Goal: Task Accomplishment & Management: Complete application form

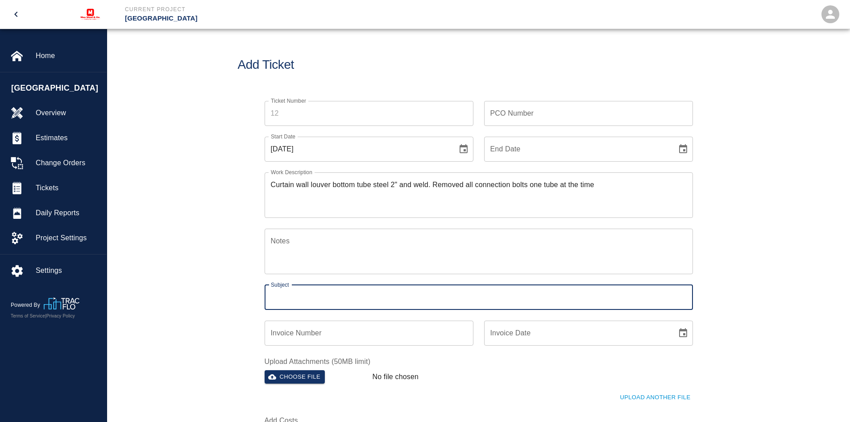
click at [296, 295] on input "Subject" at bounding box center [479, 297] width 428 height 25
type input "Louver"
click at [642, 184] on textarea "Curtain wall louver bottom tube steel 2" and weld. Removed all connection bolts…" at bounding box center [479, 194] width 416 height 31
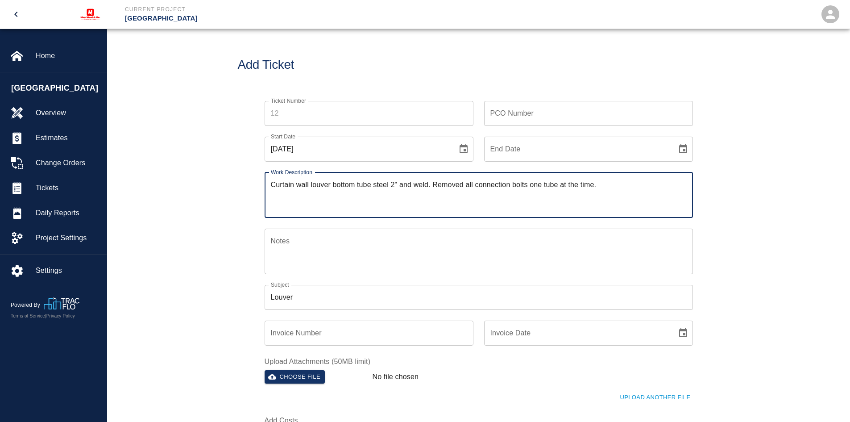
click at [612, 184] on textarea "Curtain wall louver bottom tube steel 2" and weld. Removed all connection bolts…" at bounding box center [479, 194] width 416 height 31
click at [604, 183] on textarea "Curtain wall louver bottom tube steel 2" and weld. Removed all connection bolts…" at bounding box center [479, 194] width 416 height 31
type textarea "Curtain wall louver bottom tube steel 2" and weld. Removed all connection bolts…"
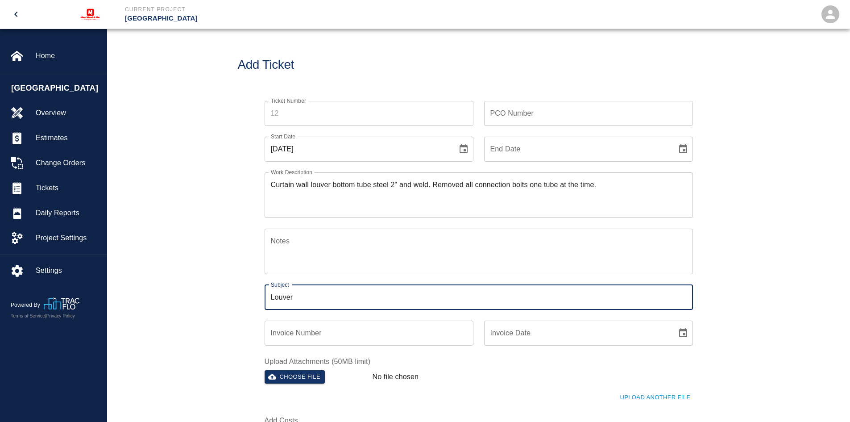
click at [309, 291] on input "Louver" at bounding box center [479, 297] width 428 height 25
type input "L"
type input "Connection bolts"
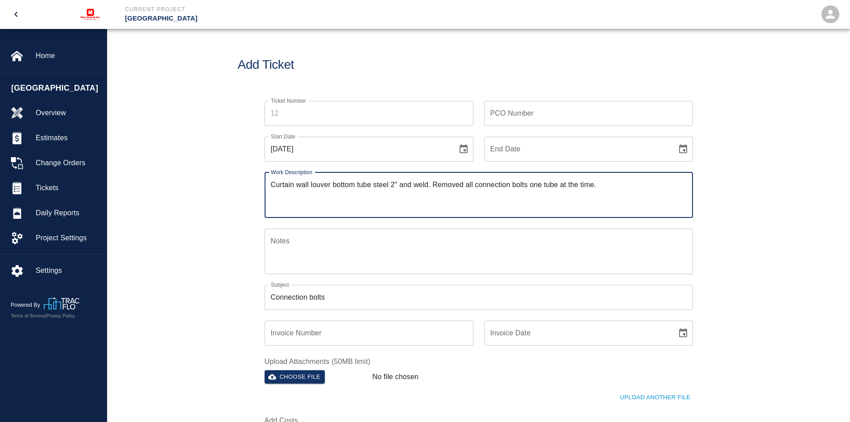
drag, startPoint x: 329, startPoint y: 183, endPoint x: 318, endPoint y: 184, distance: 11.2
click at [318, 184] on textarea "Curtain wall louver bottom tube steel 2" and weld. Removed all connection bolts…" at bounding box center [479, 194] width 416 height 31
type textarea "Curtain wall lower bottom tube steel 2" and weld. Removed all connection bolts …"
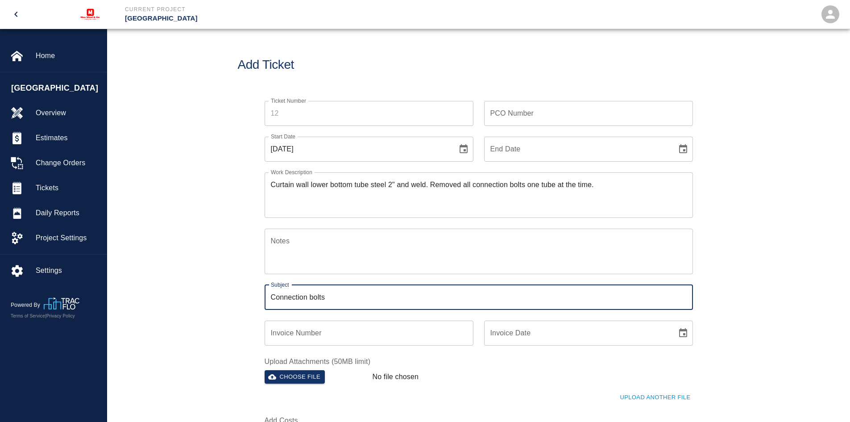
click at [336, 298] on input "Connection bolts" at bounding box center [479, 297] width 428 height 25
type input "Connection bolts lower tube steel"
click at [616, 185] on textarea "Curtain wall lower bottom tube steel 2" and weld. Removed all connection bolts …" at bounding box center [479, 194] width 416 height 31
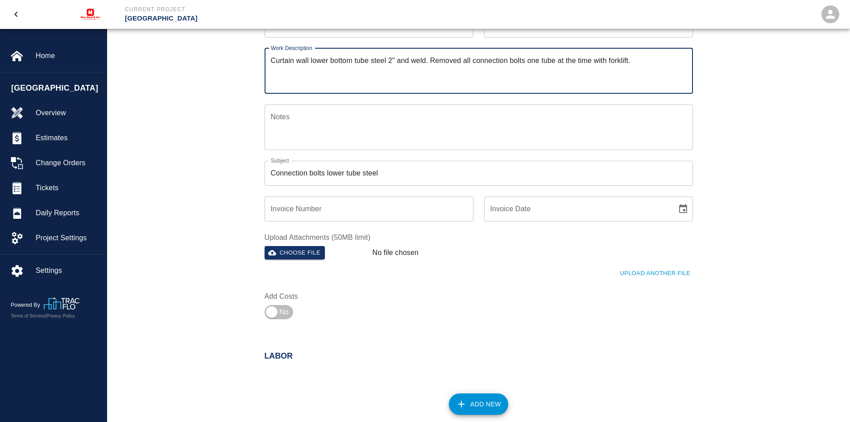
scroll to position [134, 0]
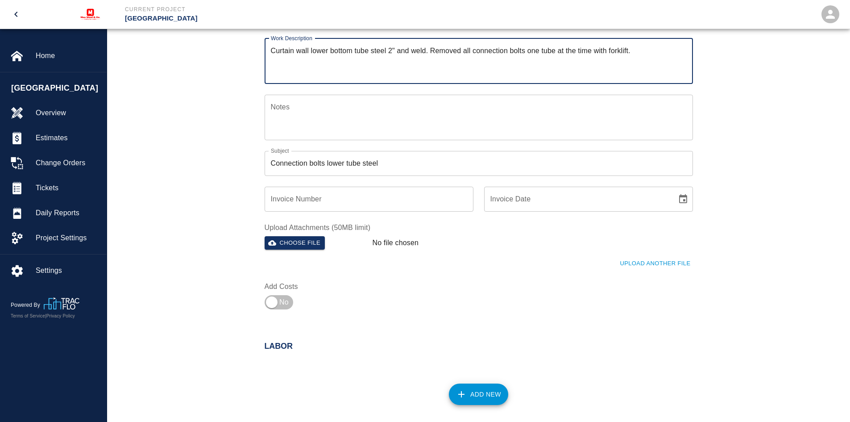
type textarea "Curtain wall lower bottom tube steel 2" and weld. Removed all connection bolts …"
click at [289, 200] on input "Invoice Number" at bounding box center [369, 198] width 209 height 25
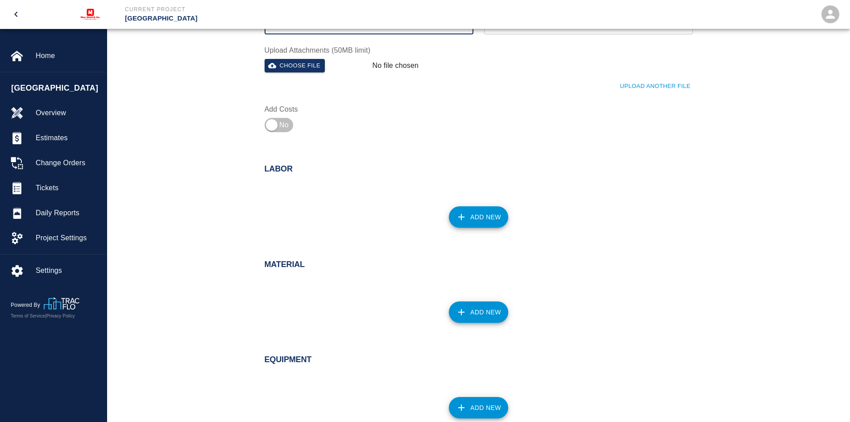
scroll to position [312, 0]
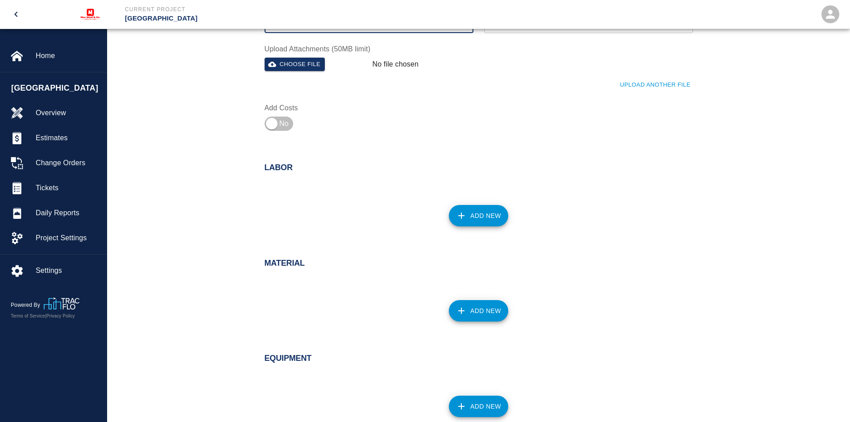
type input "2380"
click at [455, 210] on button "Add New" at bounding box center [478, 215] width 59 height 21
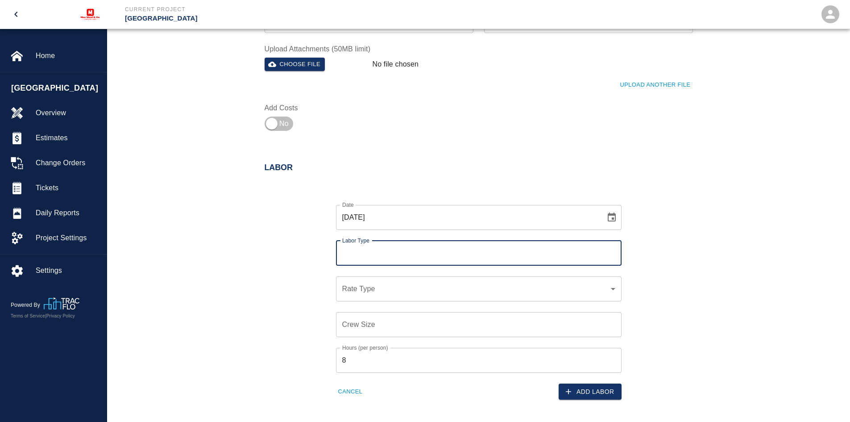
click at [360, 253] on input "Labor Type" at bounding box center [478, 252] width 277 height 17
click at [354, 279] on li "[PERSON_NAME] (Valid: [DATE])" at bounding box center [478, 277] width 285 height 16
type input "[PERSON_NAME]"
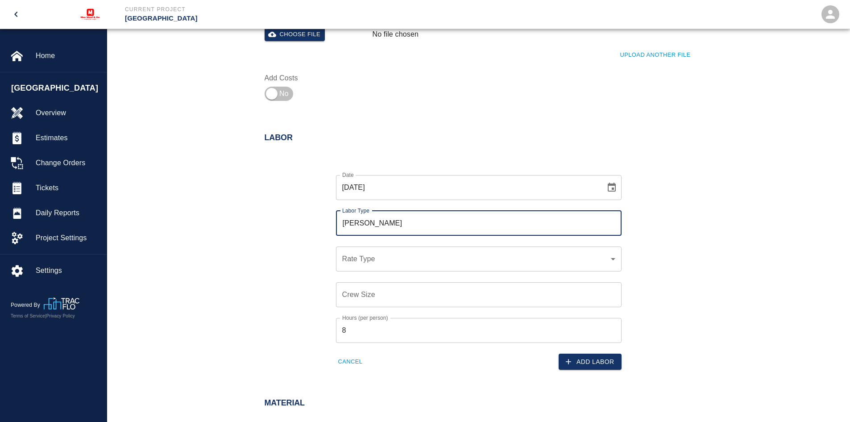
scroll to position [357, 0]
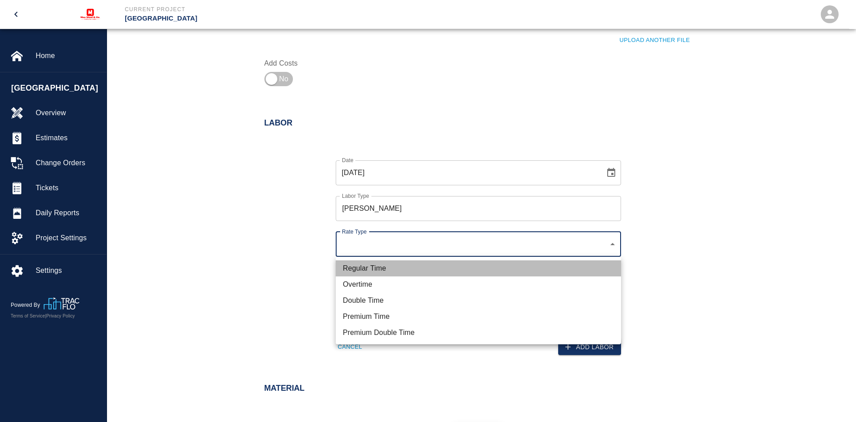
click at [368, 265] on li "Regular Time" at bounding box center [478, 268] width 285 height 16
type input "rate_rt"
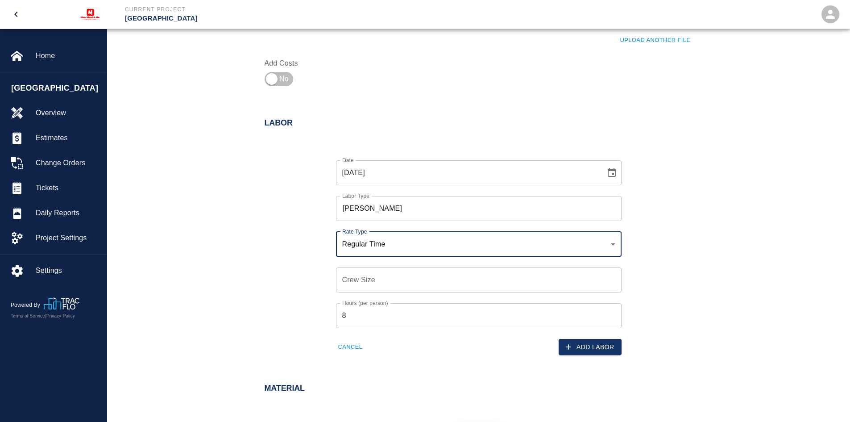
click at [351, 279] on input "Crew Size" at bounding box center [478, 279] width 285 height 25
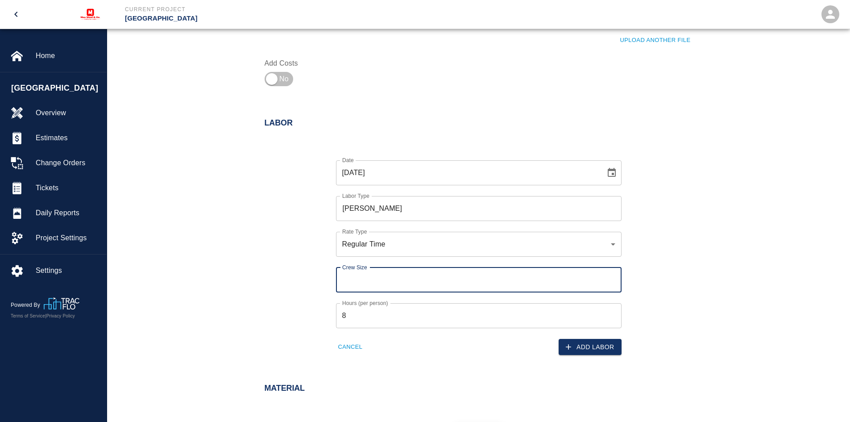
type input "1"
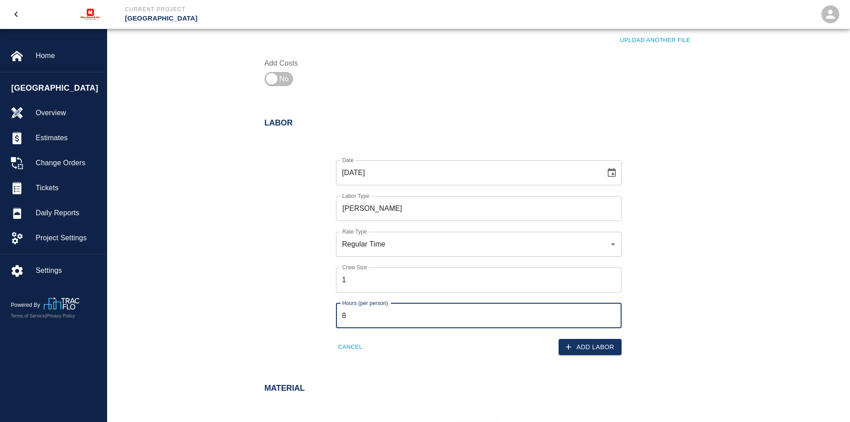
click at [353, 314] on input "8" at bounding box center [478, 315] width 285 height 25
type input "10"
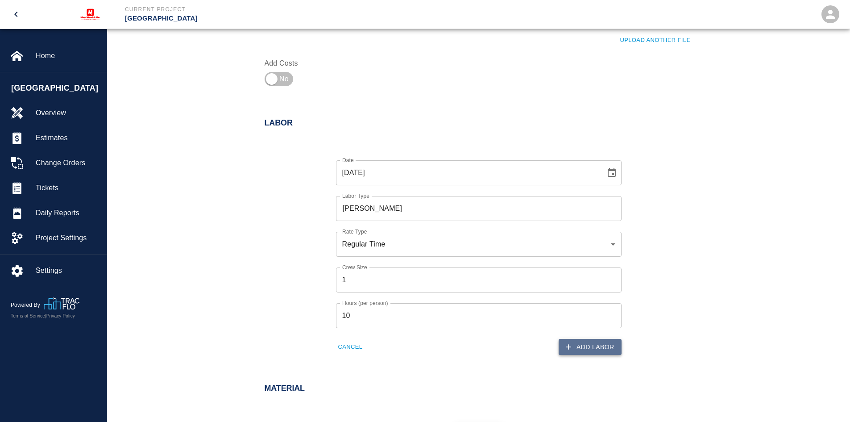
click at [577, 343] on button "Add Labor" at bounding box center [589, 347] width 63 height 17
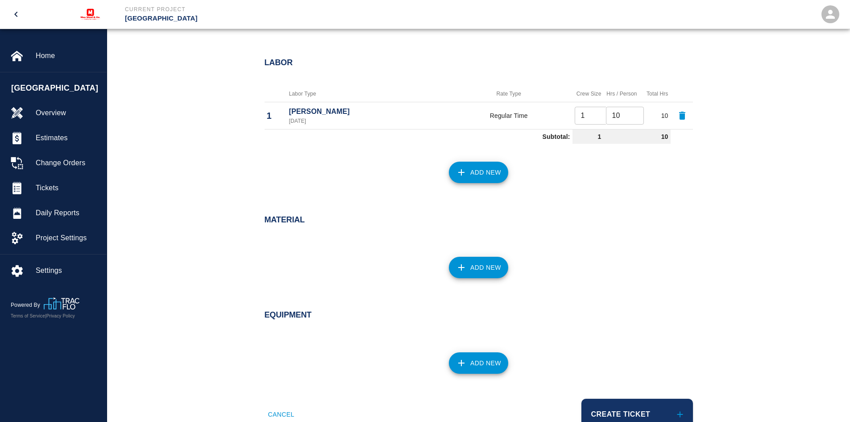
scroll to position [446, 0]
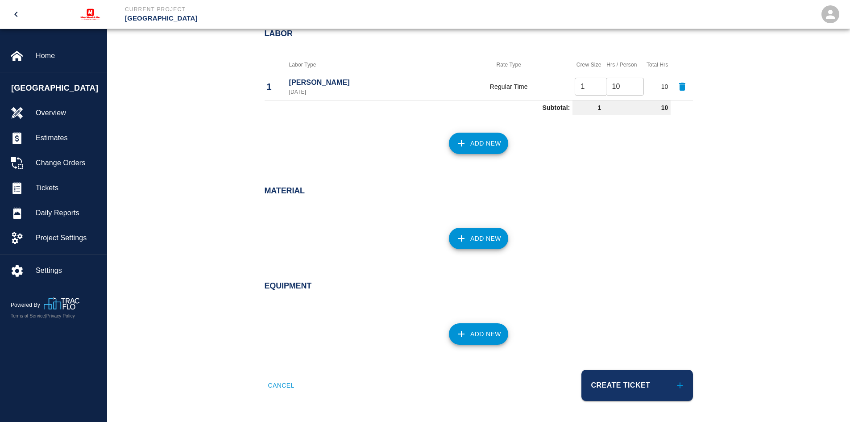
click at [488, 148] on button "Add New" at bounding box center [478, 142] width 59 height 21
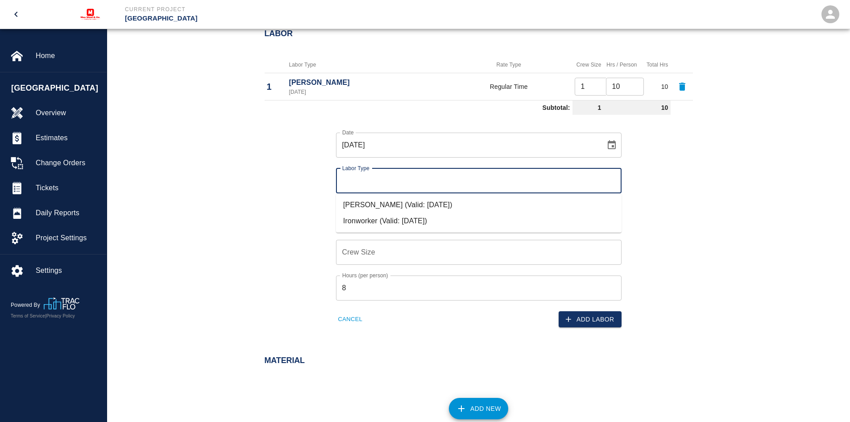
click at [344, 181] on input "Labor Type" at bounding box center [478, 180] width 277 height 17
click at [353, 217] on li "Ironworker (Valid: [DATE])" at bounding box center [478, 221] width 285 height 16
type input "Ironworker"
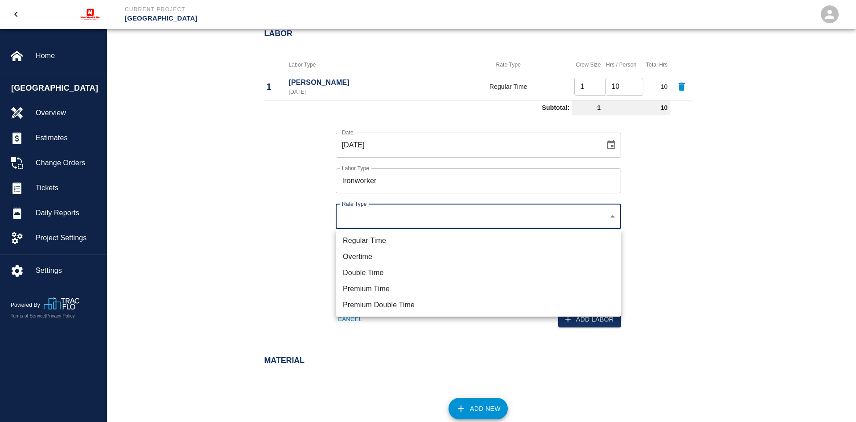
click at [370, 238] on li "Regular Time" at bounding box center [478, 240] width 285 height 16
type input "rate_rt"
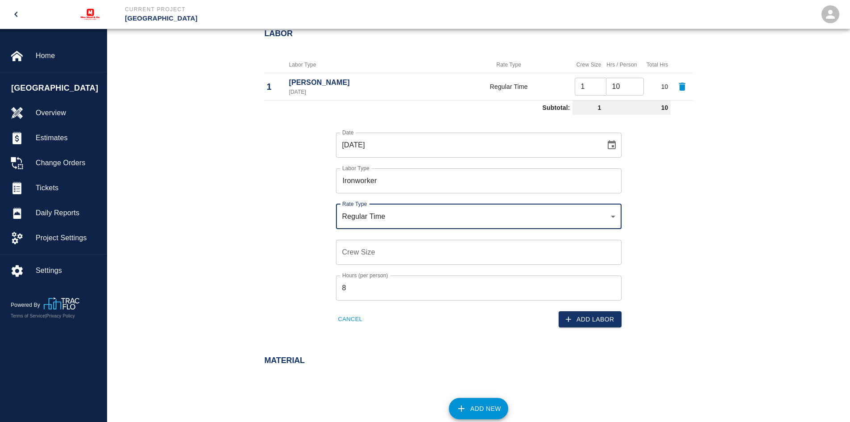
click at [356, 252] on input "Crew Size" at bounding box center [478, 252] width 285 height 25
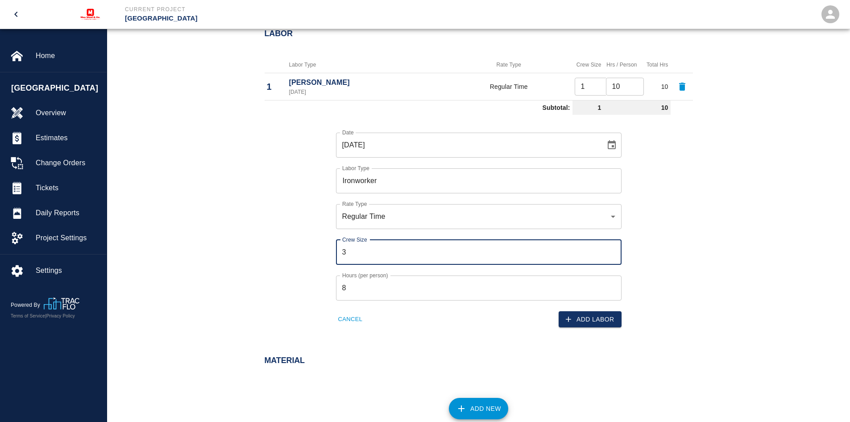
type input "3"
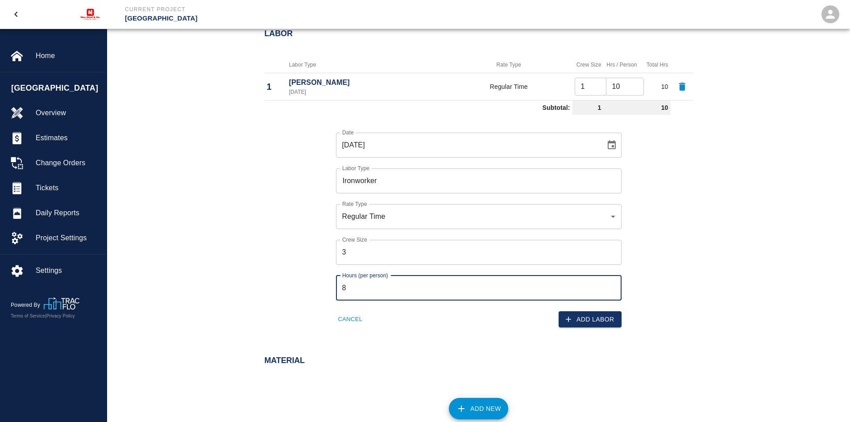
drag, startPoint x: 350, startPoint y: 283, endPoint x: 337, endPoint y: 285, distance: 13.1
click at [337, 285] on input "8" at bounding box center [478, 287] width 285 height 25
type input "10"
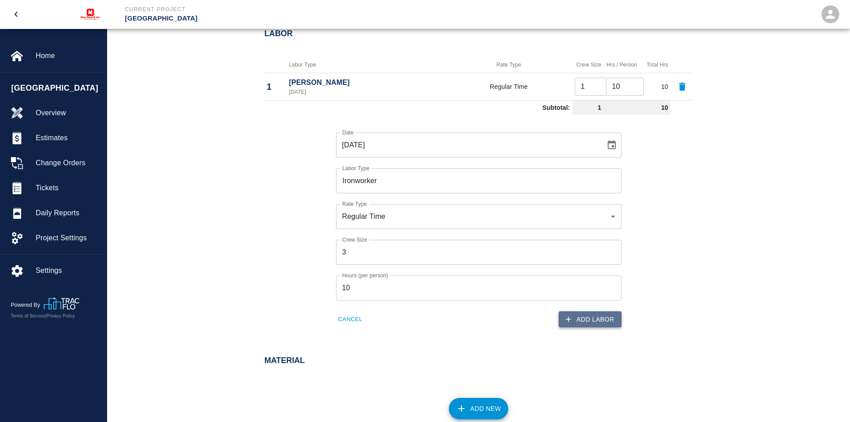
click at [595, 315] on button "Add Labor" at bounding box center [589, 319] width 63 height 17
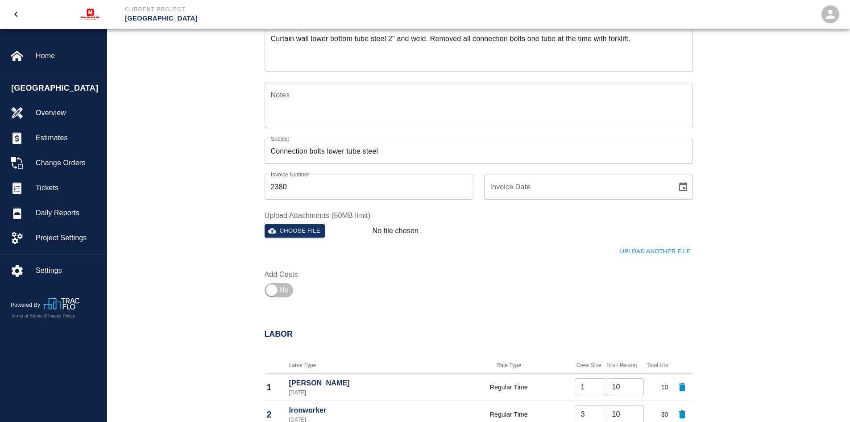
scroll to position [161, 0]
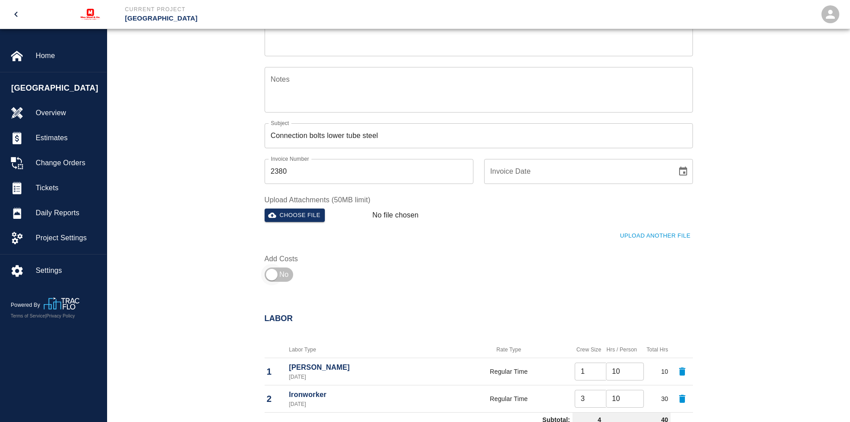
click at [261, 269] on input "checkbox" at bounding box center [272, 274] width 64 height 21
checkbox input "true"
type input "1"
type input "3"
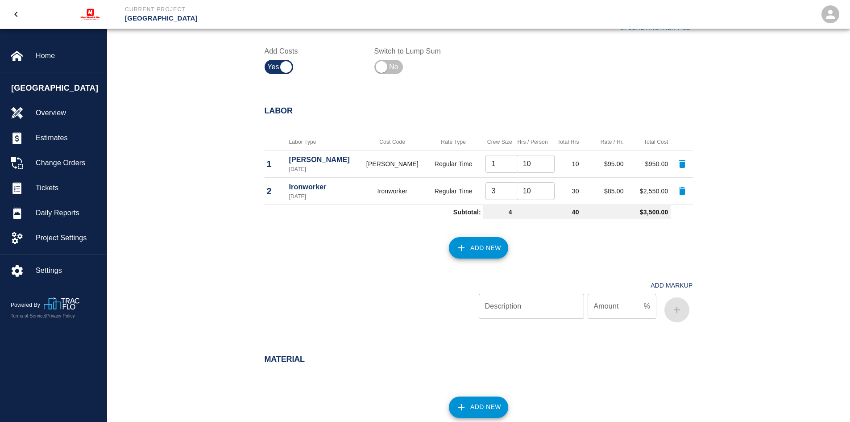
scroll to position [385, 0]
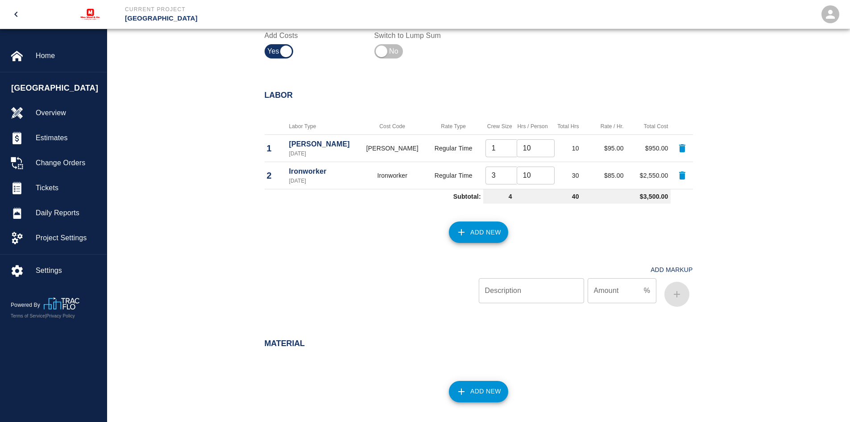
click at [506, 283] on div "Description Description" at bounding box center [531, 290] width 105 height 25
type input "1"
type input "OH&P"
click at [598, 291] on input "Amount" at bounding box center [613, 290] width 53 height 25
type input "10"
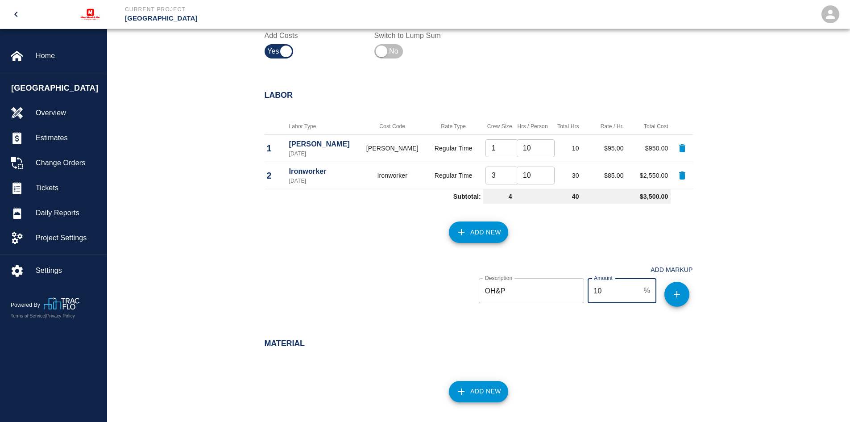
click at [677, 295] on icon "button" at bounding box center [676, 294] width 11 height 11
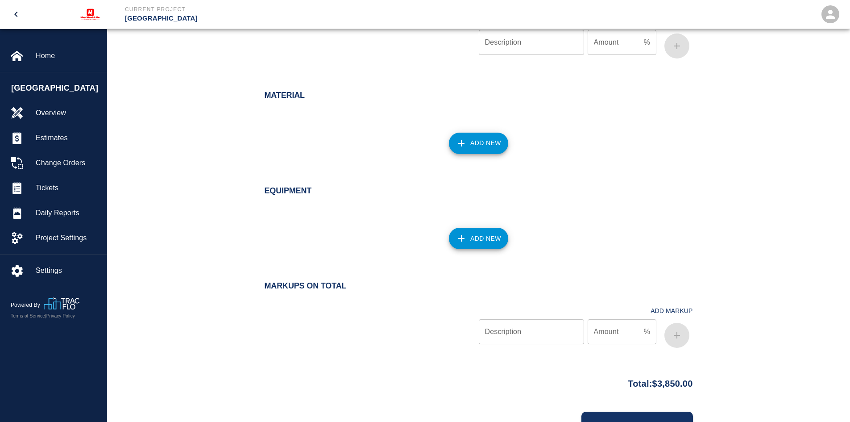
scroll to position [697, 0]
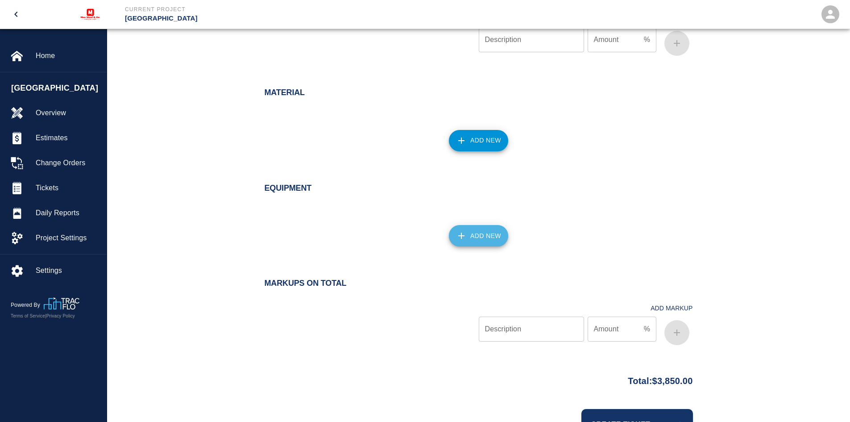
click at [479, 231] on button "Add New" at bounding box center [478, 235] width 59 height 21
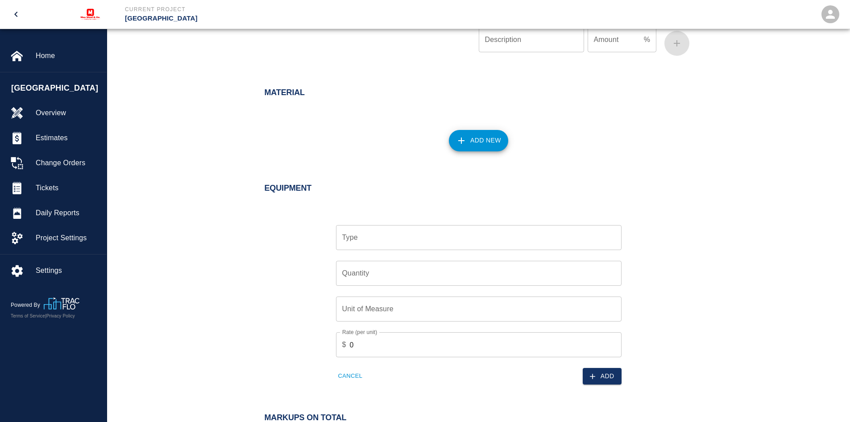
click at [381, 237] on input "Type" at bounding box center [478, 237] width 277 height 17
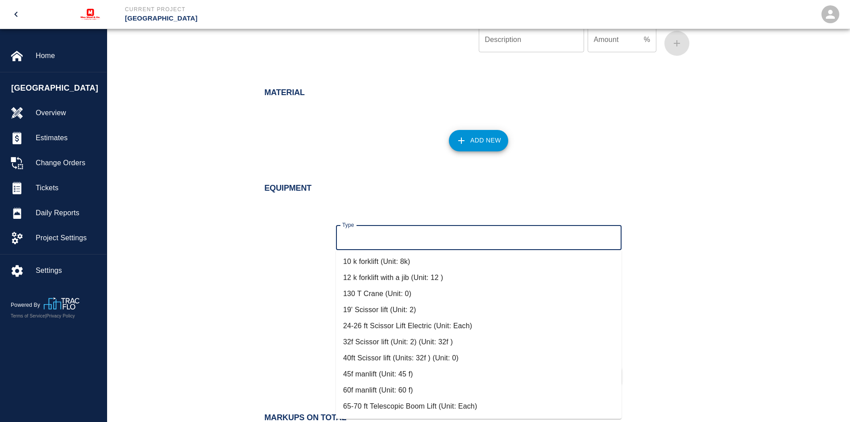
click at [378, 260] on li "10 k forklift (Unit: 8k)" at bounding box center [478, 261] width 285 height 16
type input "10 k forklift (Unit: 8k)"
type input "8k"
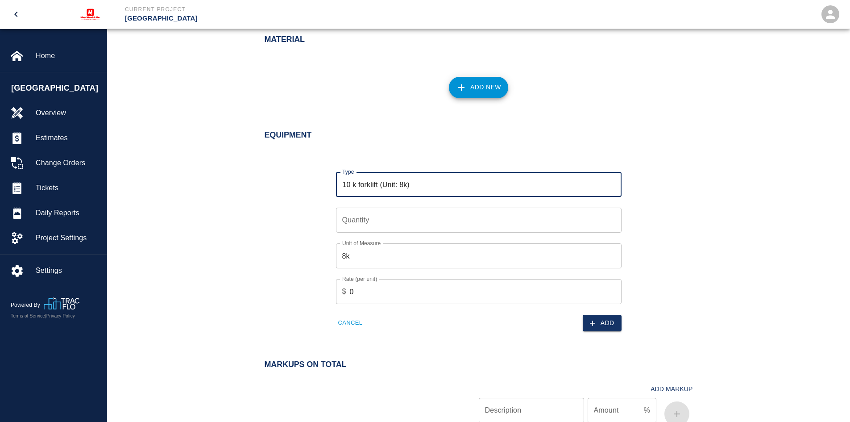
scroll to position [831, 0]
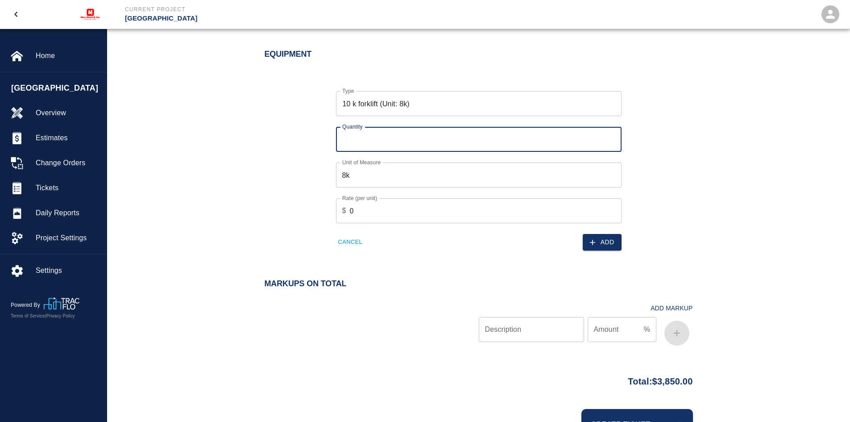
click at [363, 137] on input "Quantity" at bounding box center [478, 139] width 285 height 25
type input "1"
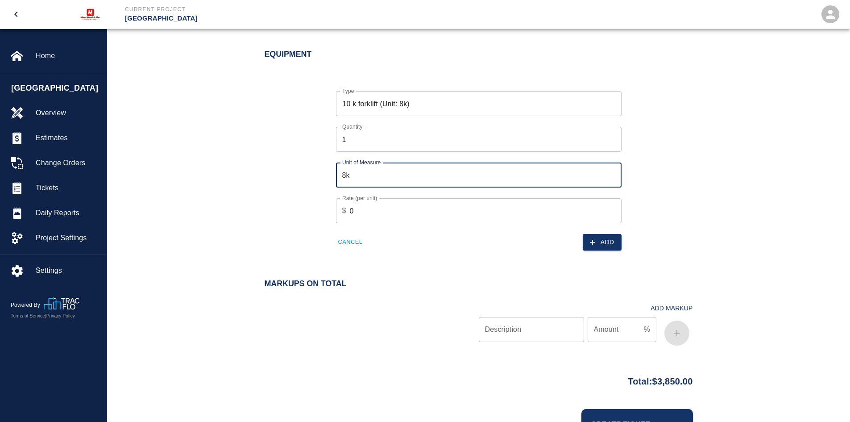
drag, startPoint x: 357, startPoint y: 173, endPoint x: 327, endPoint y: 174, distance: 29.9
click at [327, 174] on div "Unit of Measure 8k Unit of Measure" at bounding box center [473, 170] width 296 height 36
type input "Each"
click at [355, 211] on input "0" at bounding box center [486, 210] width 272 height 25
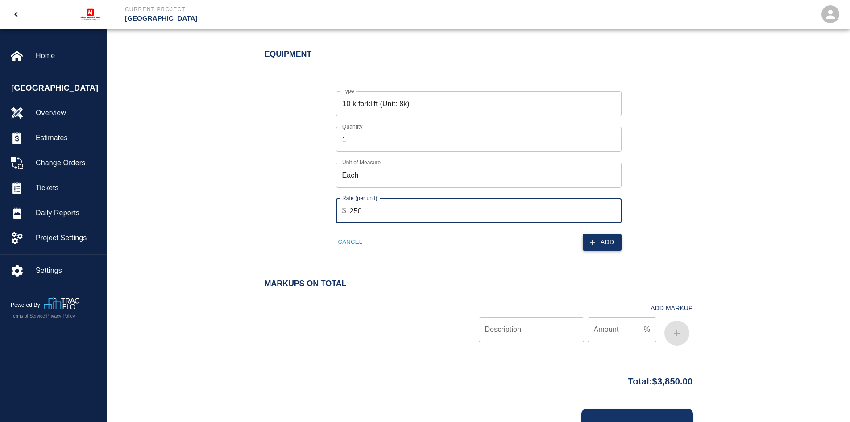
type input "250"
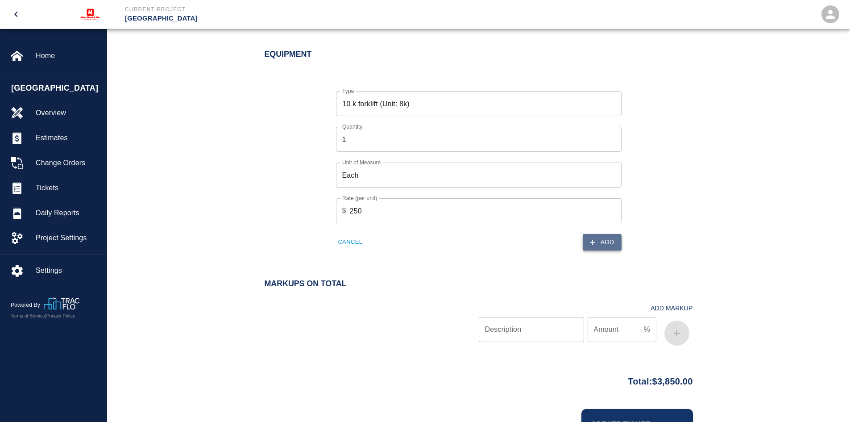
click at [604, 237] on button "Add" at bounding box center [602, 242] width 39 height 17
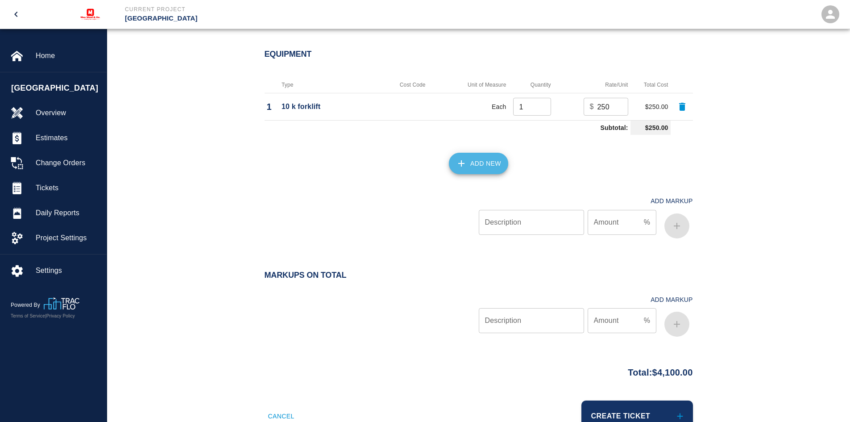
click at [466, 164] on icon "button" at bounding box center [461, 163] width 11 height 11
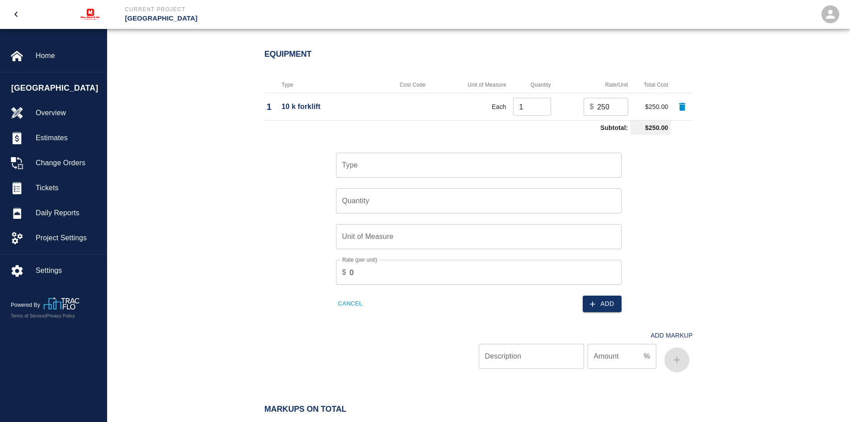
click at [382, 167] on input "Type" at bounding box center [478, 165] width 277 height 17
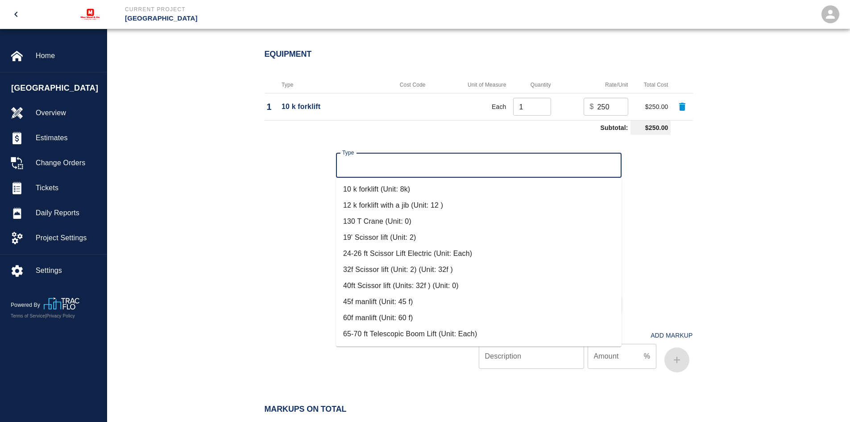
click at [397, 332] on li "65-70 ft Telescopic Boom Lift (Unit: Each)" at bounding box center [478, 334] width 285 height 16
type input "65-70 ft Telescopic Boom Lift (Unit: Each)"
type input "Each"
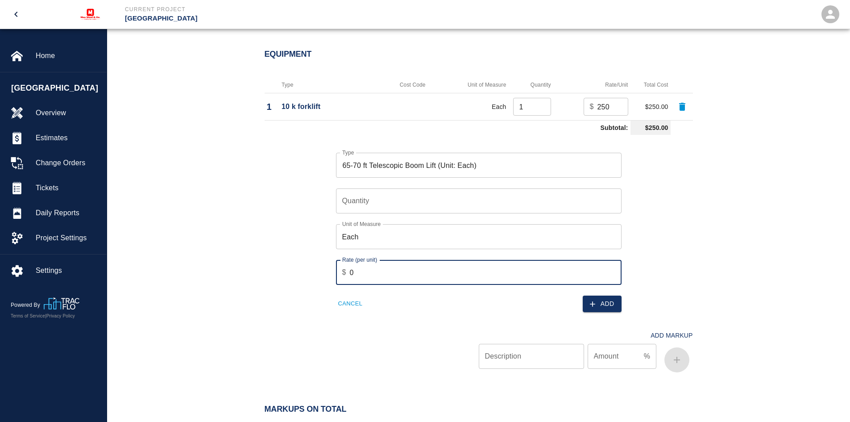
click at [436, 271] on input "0" at bounding box center [486, 272] width 272 height 25
type input "225"
click at [587, 305] on button "Add" at bounding box center [602, 303] width 39 height 17
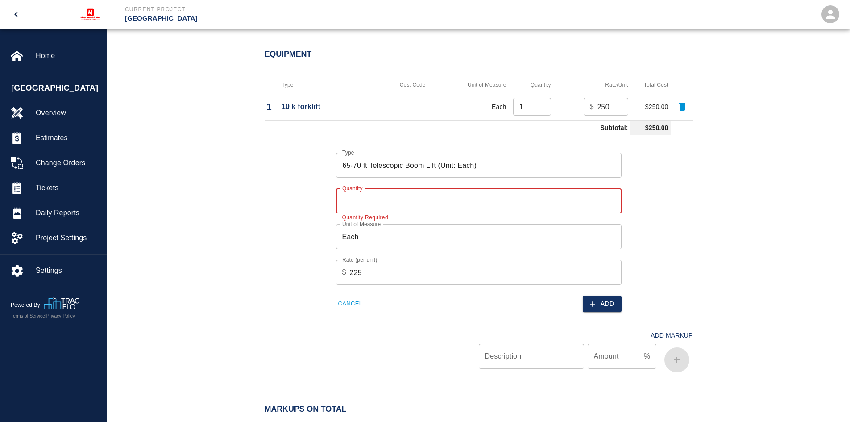
click at [362, 207] on input "Quantity" at bounding box center [478, 200] width 285 height 25
type input "1"
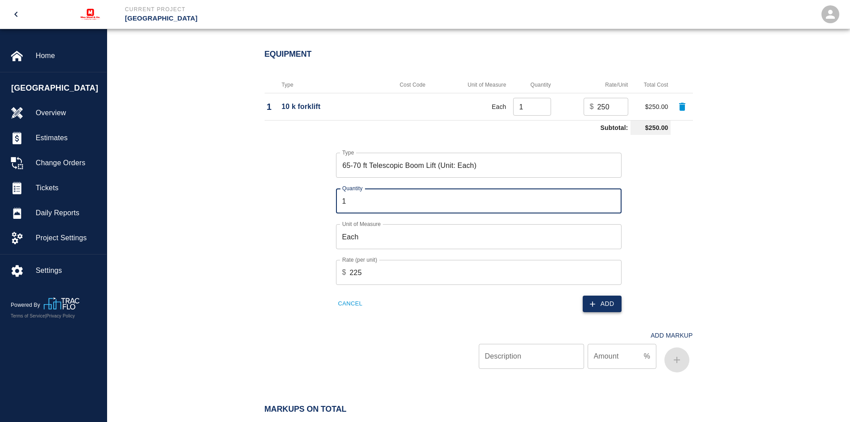
click at [596, 298] on button "Add" at bounding box center [602, 303] width 39 height 17
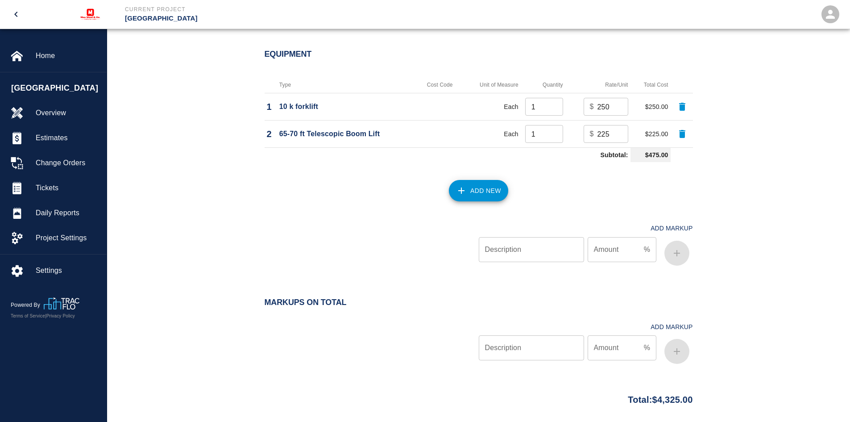
click at [469, 184] on button "Add New" at bounding box center [478, 190] width 59 height 21
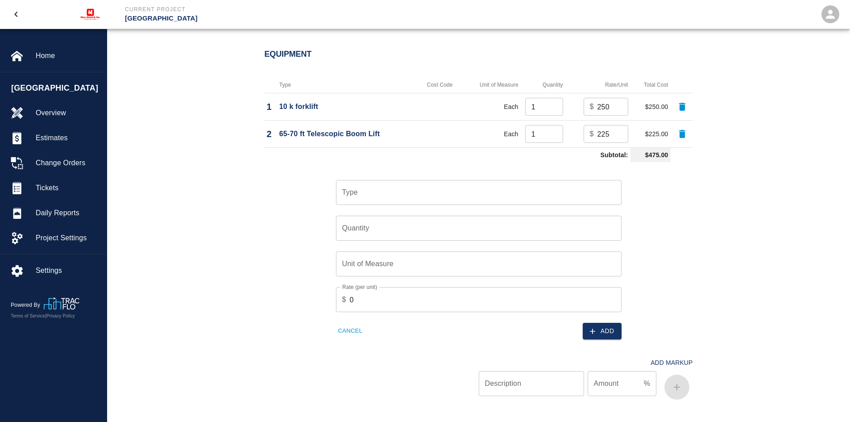
click at [406, 191] on input "Type" at bounding box center [478, 192] width 277 height 17
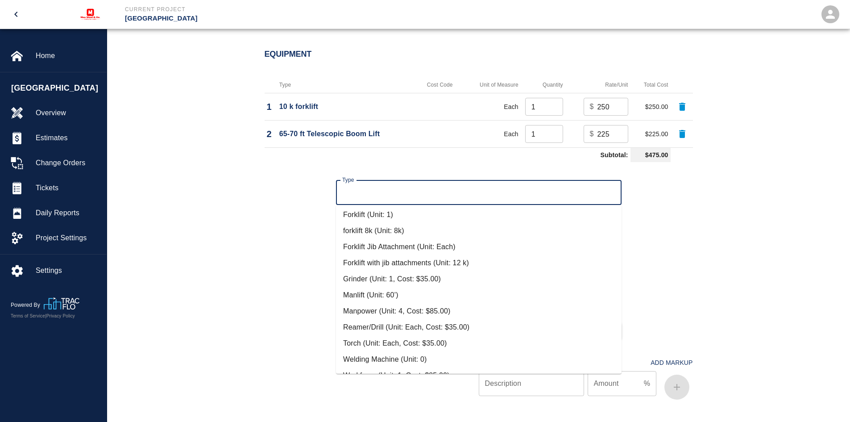
scroll to position [192, 0]
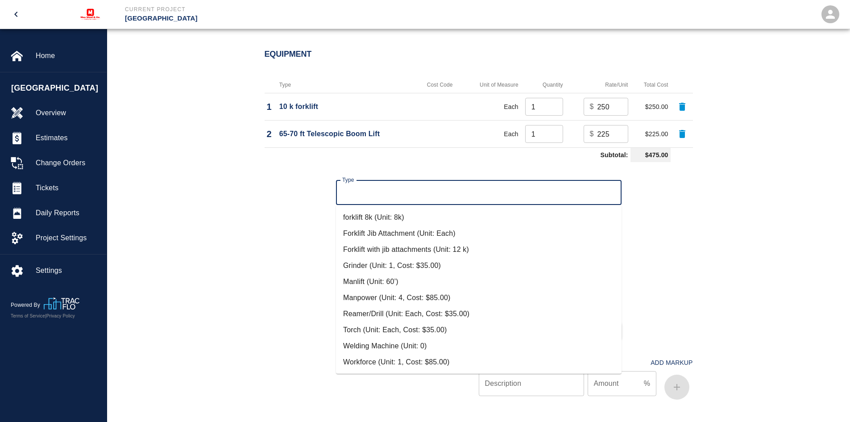
click at [376, 341] on li "Welding Machine (Unit: 0)" at bounding box center [478, 346] width 285 height 16
type input "Welding Machine (Unit: 0)"
type input "0"
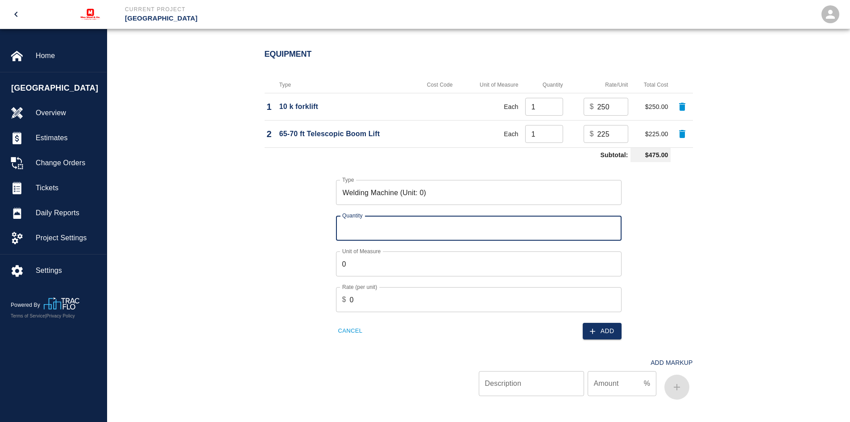
click at [350, 225] on input "Quantity" at bounding box center [478, 227] width 285 height 25
type input "1"
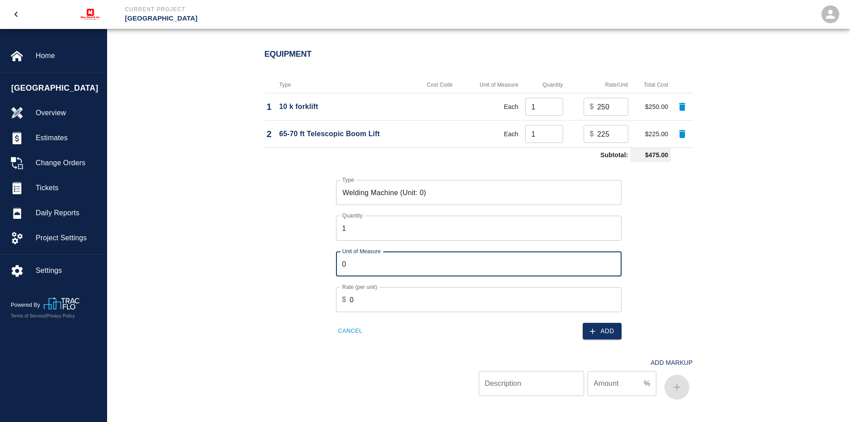
click at [360, 262] on input "0" at bounding box center [478, 263] width 285 height 25
type input "Each"
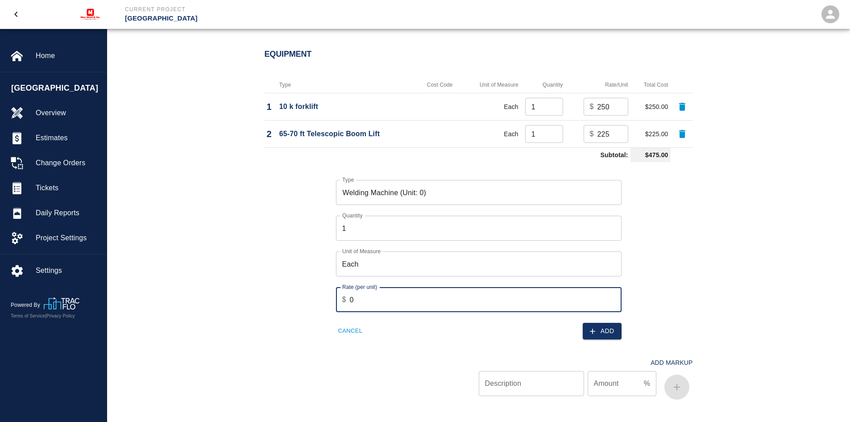
click at [363, 295] on input "0" at bounding box center [486, 299] width 272 height 25
type input "200"
click at [614, 332] on button "Add" at bounding box center [602, 331] width 39 height 17
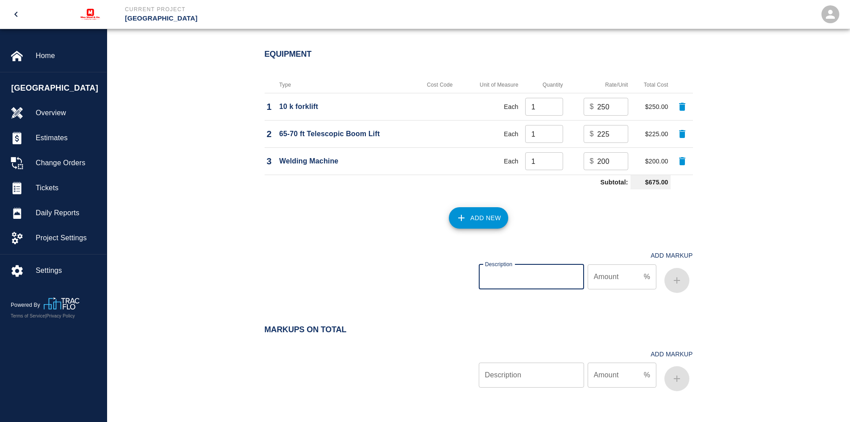
click at [525, 276] on input "Description" at bounding box center [531, 276] width 105 height 25
type input "OH&P"
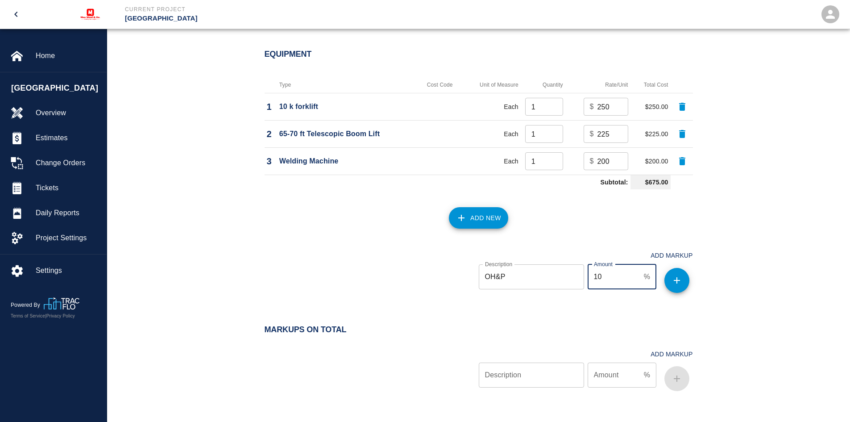
type input "10"
click at [672, 284] on icon "button" at bounding box center [676, 280] width 11 height 11
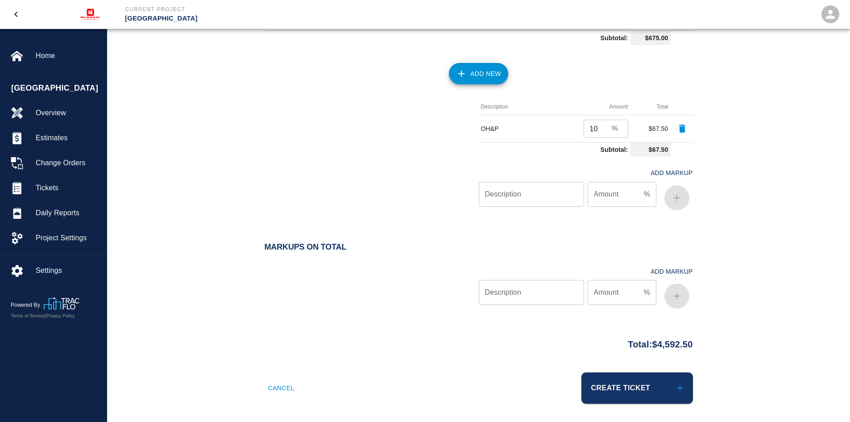
scroll to position [978, 0]
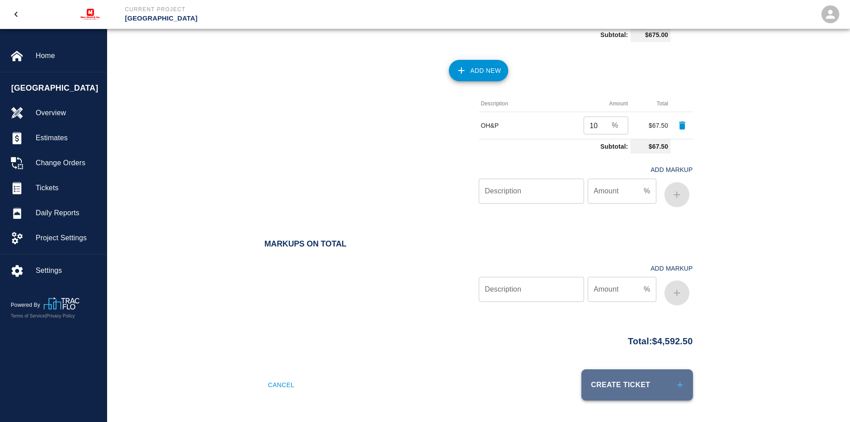
click at [610, 385] on button "Create Ticket" at bounding box center [637, 384] width 112 height 31
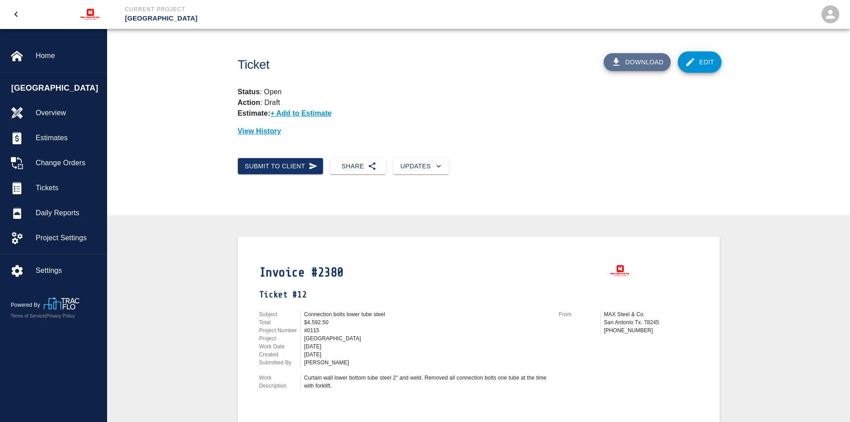
click at [626, 62] on button "Download" at bounding box center [637, 62] width 67 height 18
click at [53, 189] on span "Tickets" at bounding box center [68, 187] width 64 height 11
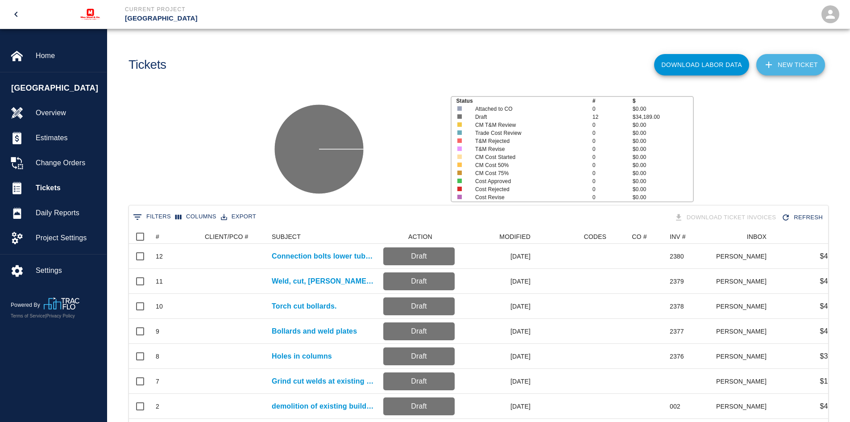
click at [782, 59] on link "NEW TICKET" at bounding box center [790, 64] width 69 height 21
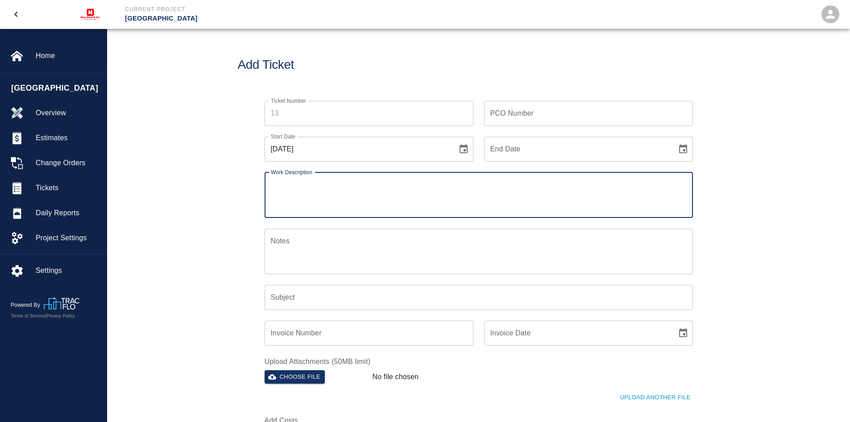
click at [350, 117] on input "Ticket Number" at bounding box center [369, 113] width 209 height 25
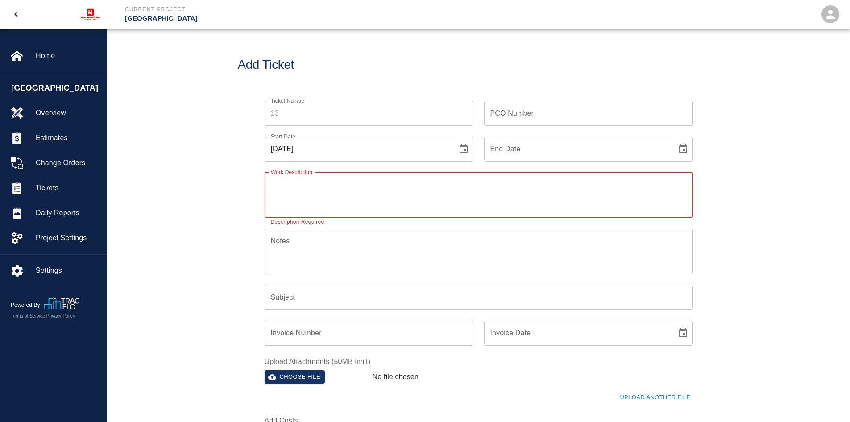
click at [279, 193] on textarea "Work Description" at bounding box center [479, 194] width 416 height 31
click at [326, 180] on textarea "Work Description" at bounding box center [479, 194] width 416 height 31
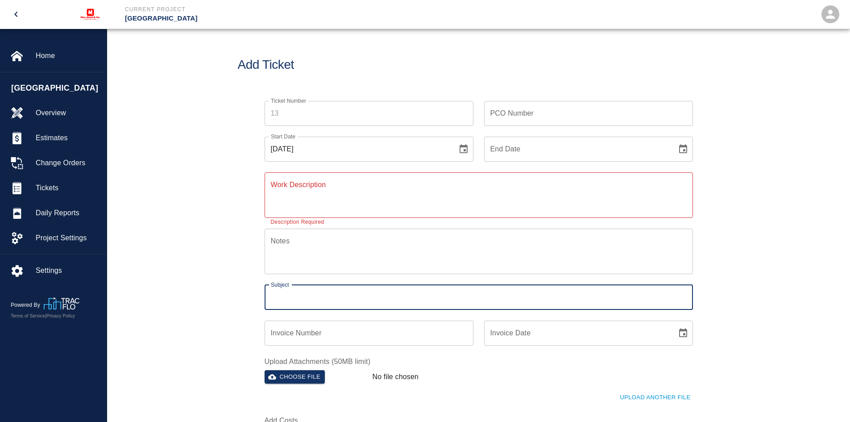
click at [297, 295] on input "Subject" at bounding box center [479, 297] width 428 height 25
type input "p"
type input "P"
type input "Roof add a 3x5 and 1/2" angle at [GEOGRAPHIC_DATA]"
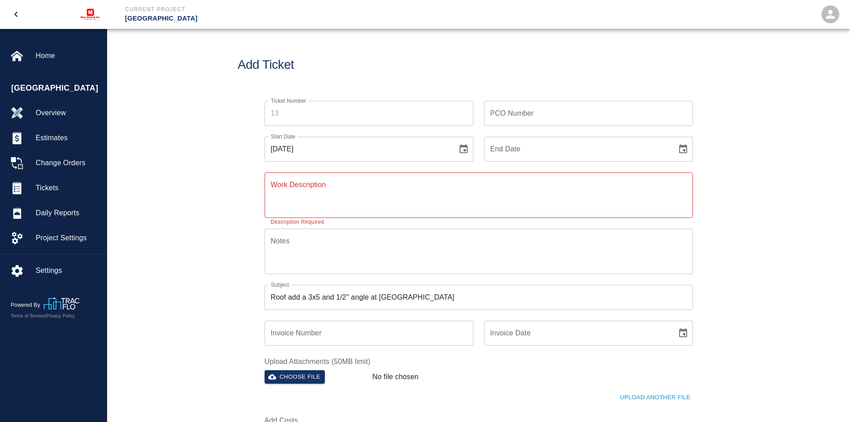
click at [310, 175] on div "x Work Description" at bounding box center [479, 194] width 428 height 45
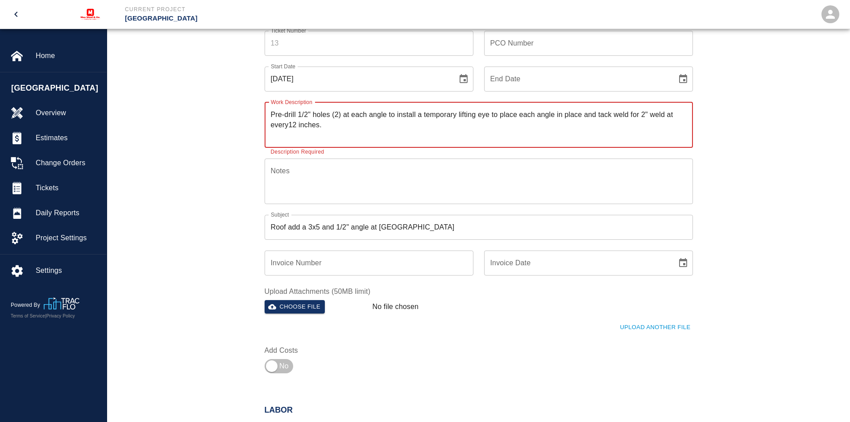
scroll to position [89, 0]
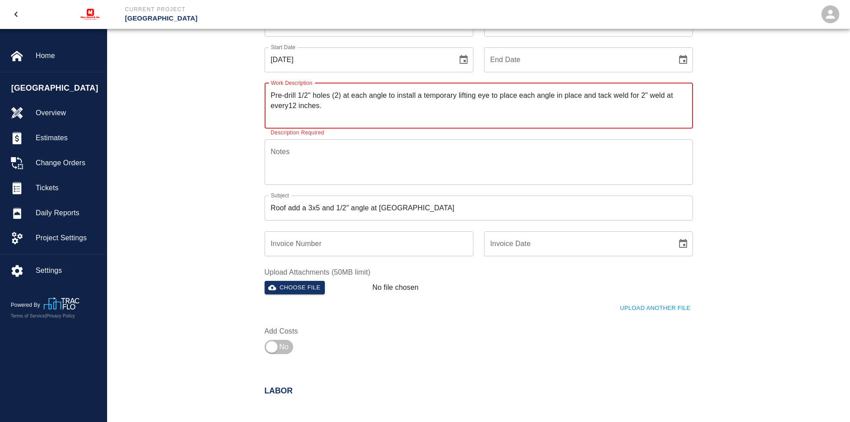
type textarea "Pre-drill 1/2" holes (2) at each angle to install a temporary lifting eye to pl…"
click at [284, 246] on input "Invoice Number" at bounding box center [369, 243] width 209 height 25
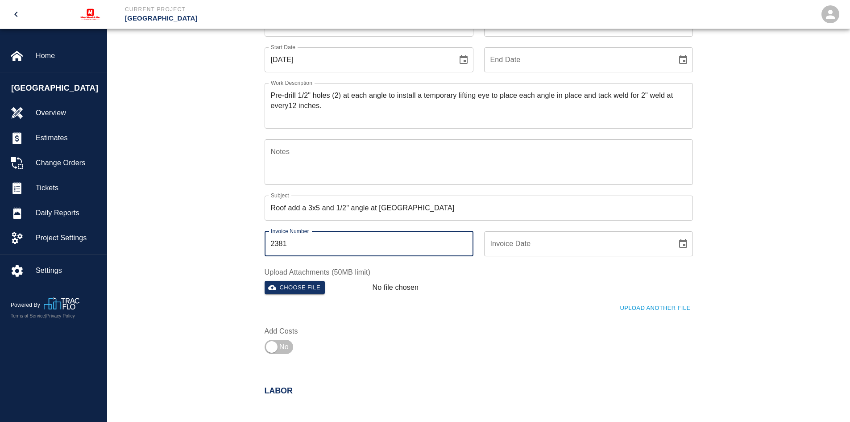
type input "2381"
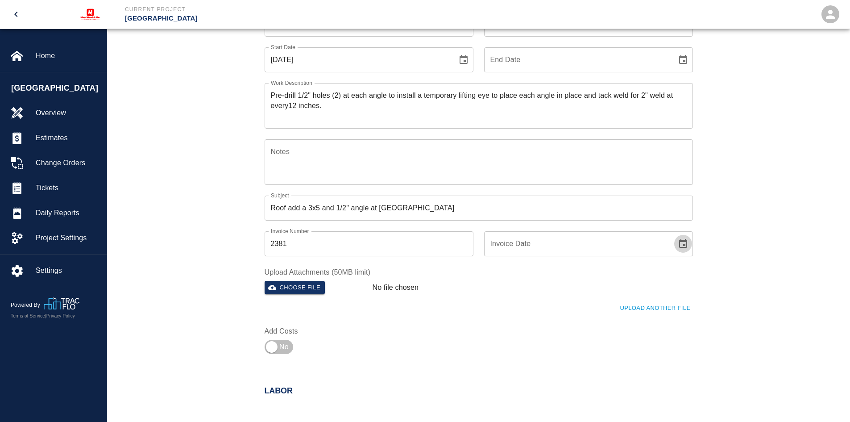
click at [678, 243] on icon "Choose date" at bounding box center [683, 243] width 11 height 11
click at [539, 322] on button "4" at bounding box center [542, 324] width 16 height 16
type input "[DATE]"
click at [185, 297] on div "Ticket Number Ticket Number PCO Number PCO Number Start Date [DATE] Start Date …" at bounding box center [478, 190] width 743 height 378
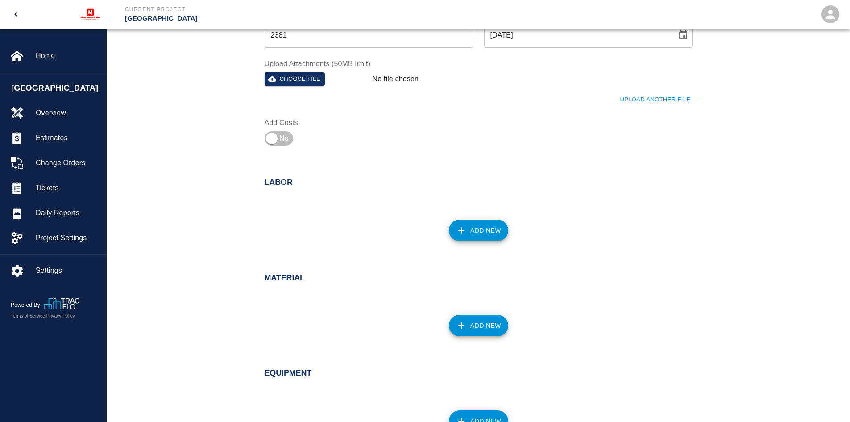
scroll to position [312, 0]
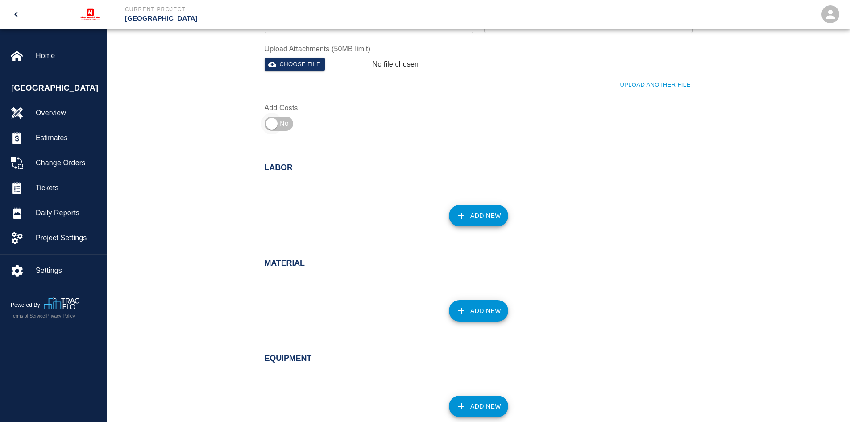
click at [269, 122] on input "checkbox" at bounding box center [272, 123] width 64 height 21
checkbox input "true"
click at [460, 209] on button "Add New" at bounding box center [478, 215] width 59 height 21
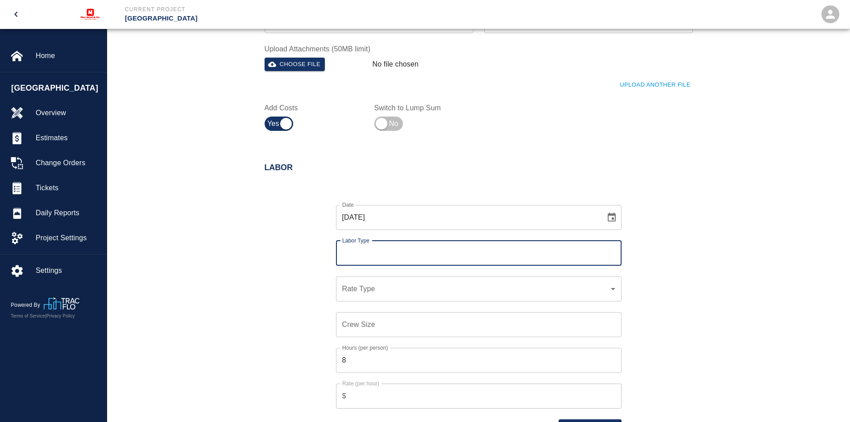
click at [379, 249] on input "Labor Type" at bounding box center [478, 252] width 277 height 17
click at [367, 278] on li "[PERSON_NAME] (Valid: [DATE])" at bounding box center [478, 277] width 285 height 16
type input "[PERSON_NAME]"
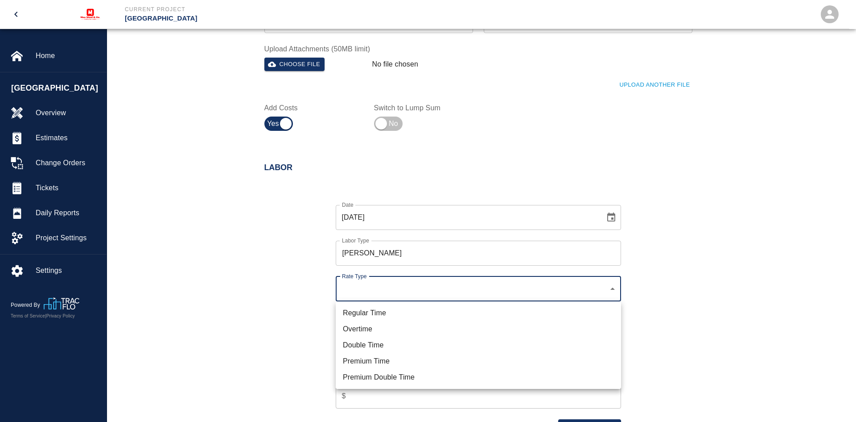
click at [368, 309] on li "Regular Time" at bounding box center [478, 313] width 285 height 16
type input "rate_rt"
type input "95.00"
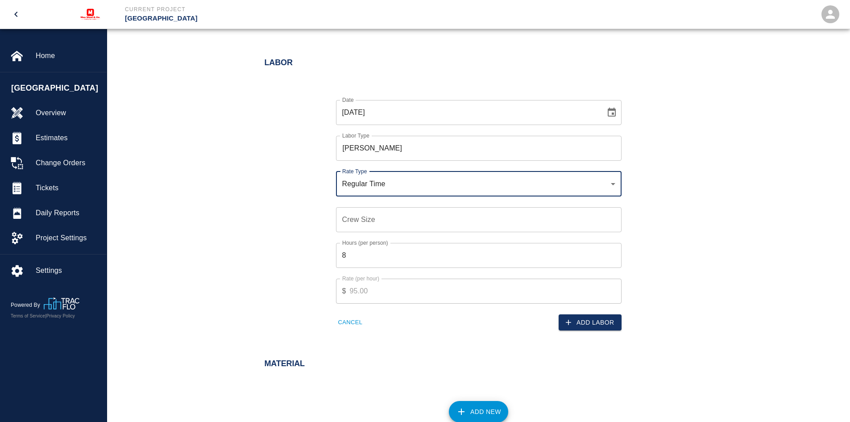
scroll to position [446, 0]
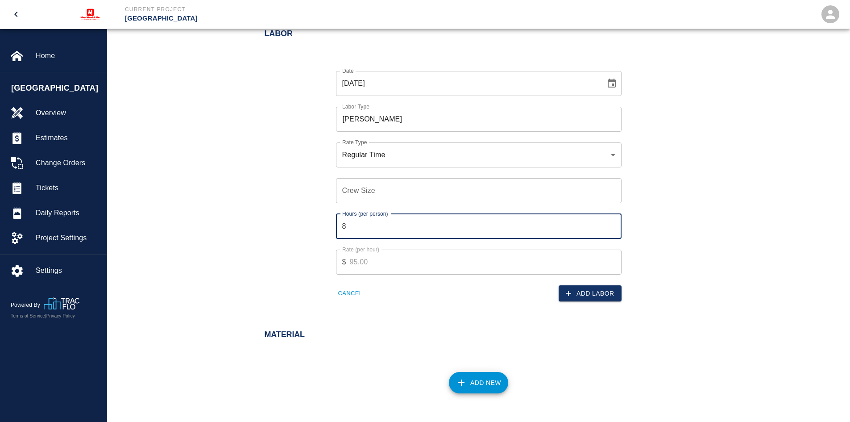
click at [350, 225] on input "8" at bounding box center [478, 226] width 285 height 25
click at [357, 191] on input "Crew Size" at bounding box center [478, 190] width 285 height 25
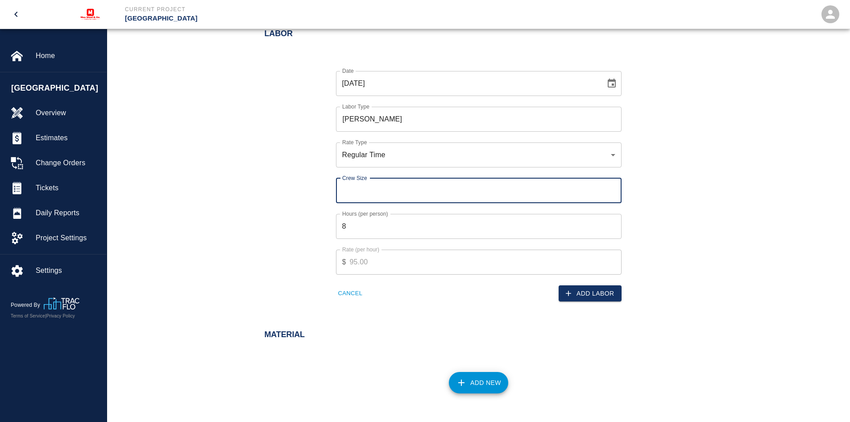
type input "1"
click at [356, 219] on input "8" at bounding box center [478, 226] width 285 height 25
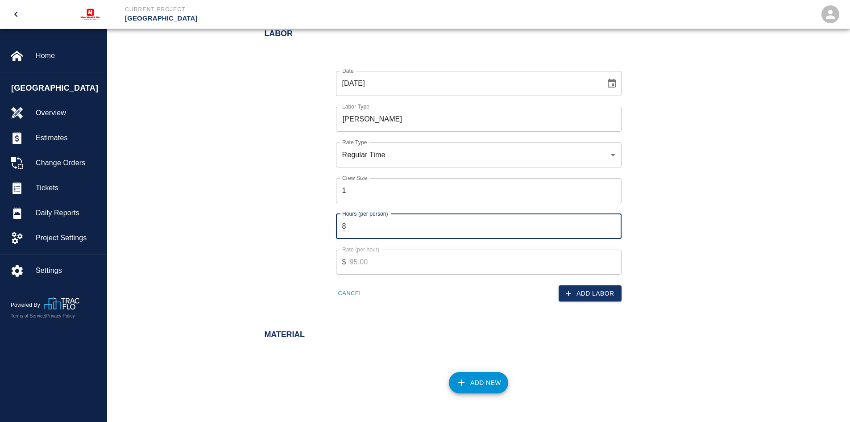
click at [356, 219] on input "8" at bounding box center [478, 226] width 285 height 25
click at [354, 219] on input "8" at bounding box center [478, 226] width 285 height 25
drag, startPoint x: 352, startPoint y: 223, endPoint x: 337, endPoint y: 226, distance: 15.0
click at [337, 226] on input "8" at bounding box center [478, 226] width 285 height 25
type input "10"
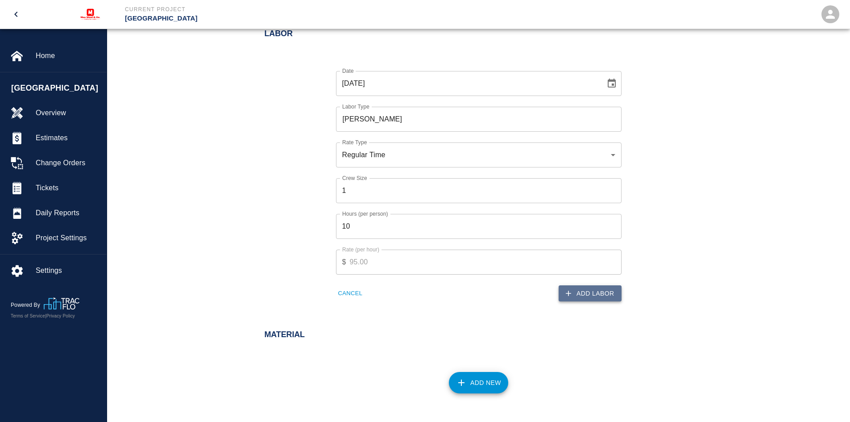
click at [587, 290] on button "Add Labor" at bounding box center [589, 293] width 63 height 17
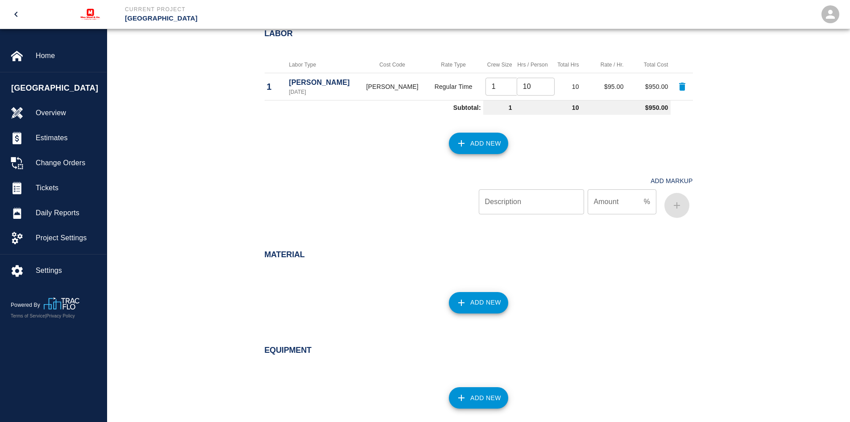
click at [472, 140] on button "Add New" at bounding box center [478, 142] width 59 height 21
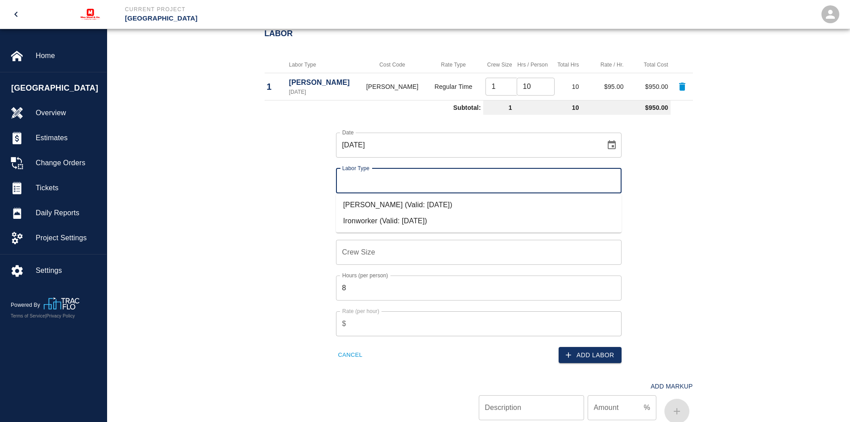
click at [360, 177] on input "Labor Type" at bounding box center [478, 180] width 277 height 17
click at [363, 218] on li "Ironworker (Valid: [DATE])" at bounding box center [478, 221] width 285 height 16
type input "Ironworker"
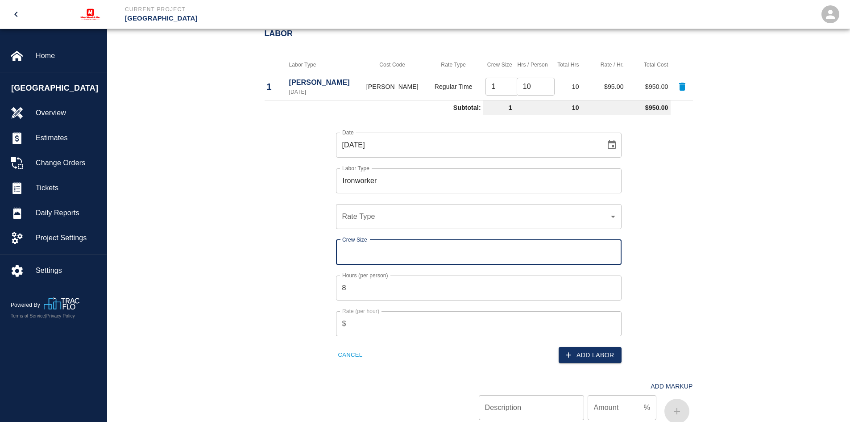
click at [358, 248] on input "Crew Size" at bounding box center [478, 252] width 285 height 25
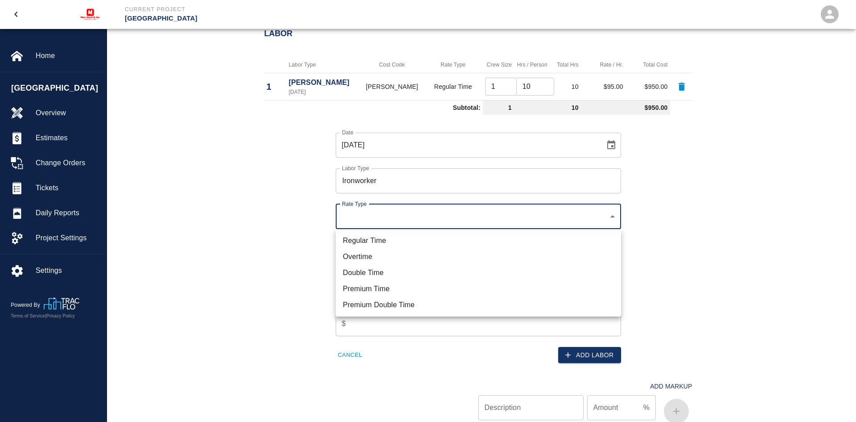
drag, startPoint x: 360, startPoint y: 232, endPoint x: 361, endPoint y: 240, distance: 7.7
click at [360, 232] on ul "Regular Time Overtime Double Time Premium Time Premium Double Time" at bounding box center [478, 272] width 285 height 87
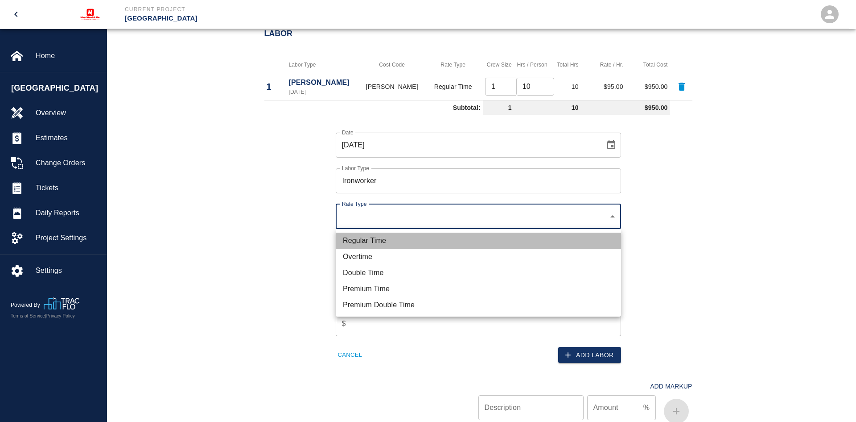
click at [361, 240] on li "Regular Time" at bounding box center [478, 240] width 285 height 16
type input "rate_rt"
type input "85.00"
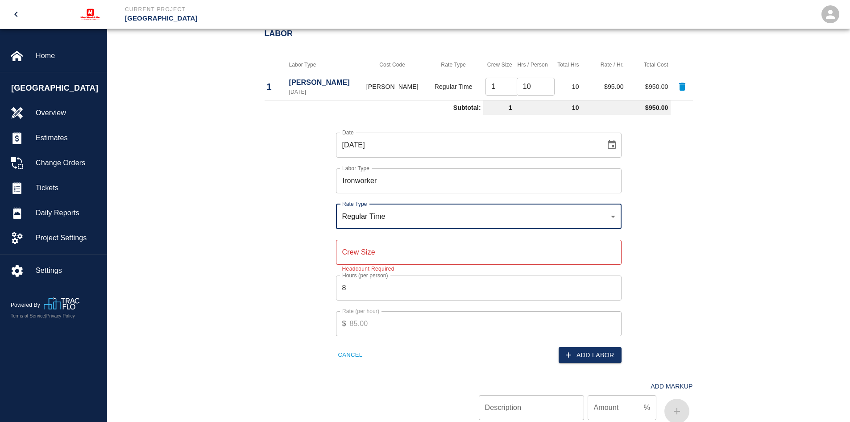
click at [357, 249] on input "Crew Size" at bounding box center [478, 252] width 285 height 25
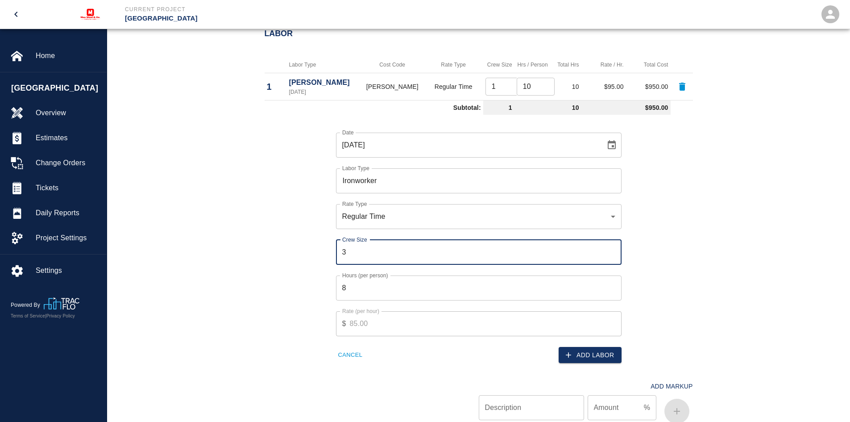
type input "3"
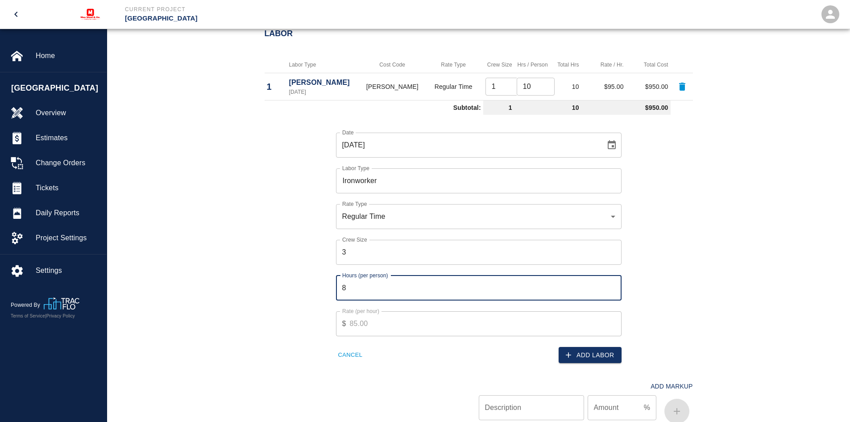
click at [353, 289] on input "8" at bounding box center [478, 287] width 285 height 25
type input "10"
click at [605, 352] on button "Add Labor" at bounding box center [589, 355] width 63 height 17
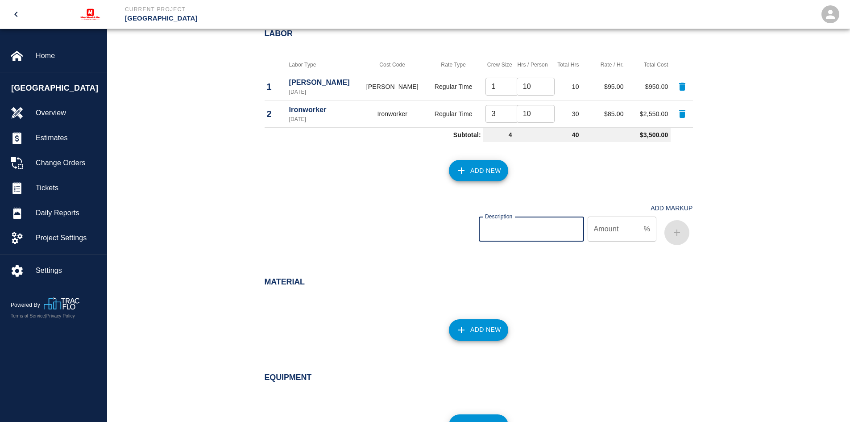
click at [517, 225] on input "Description" at bounding box center [531, 228] width 105 height 25
type input "OH&P"
click at [592, 225] on input "Amount" at bounding box center [613, 228] width 53 height 25
type input "10"
click at [670, 224] on button "button" at bounding box center [676, 232] width 25 height 25
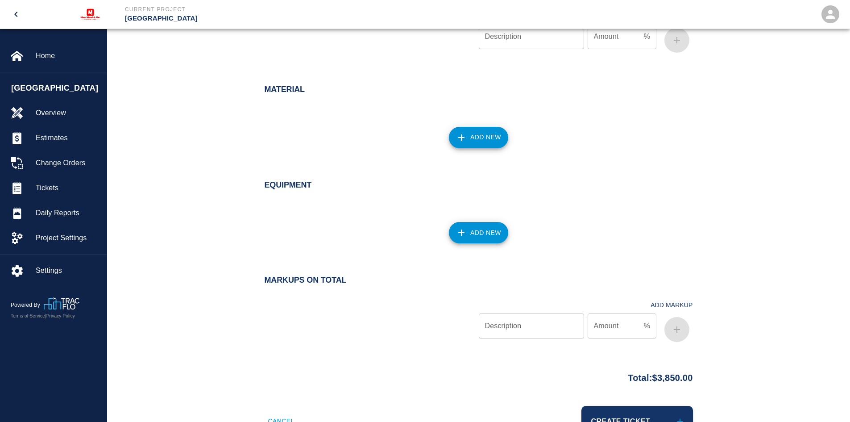
scroll to position [714, 0]
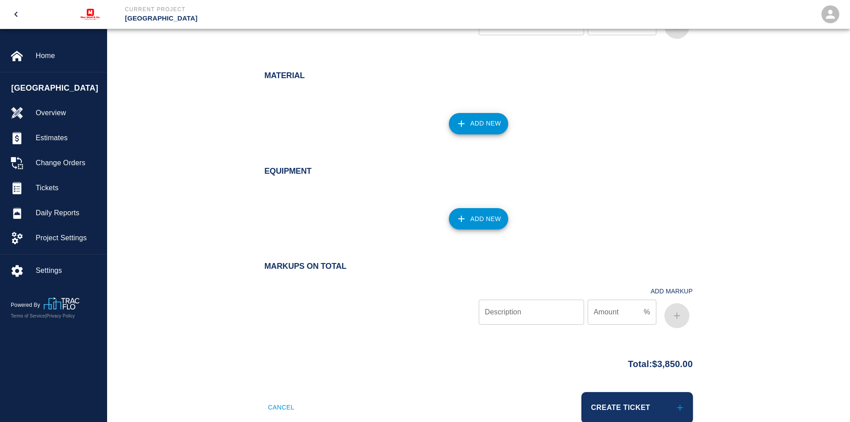
click at [480, 128] on button "Add New" at bounding box center [478, 123] width 59 height 21
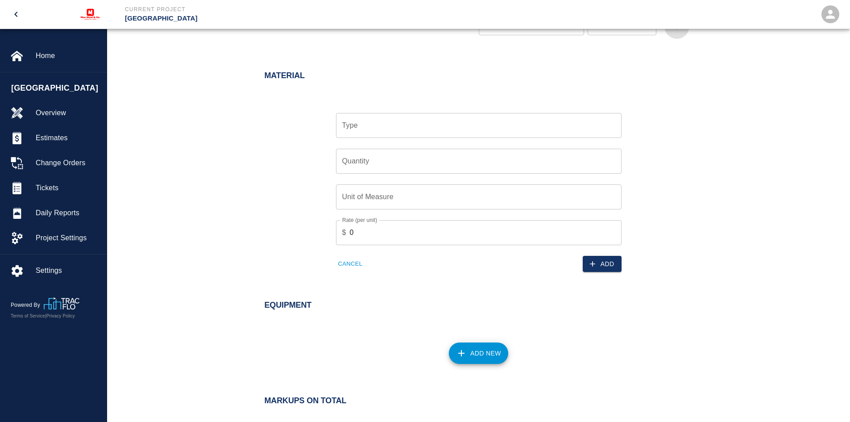
click at [407, 132] on input "Type" at bounding box center [478, 125] width 277 height 17
click at [279, 132] on div "Type Type Quantity Quantity Unit of Measure Unit of Measure Rate (per unit) $ 0…" at bounding box center [473, 186] width 439 height 174
click at [354, 268] on button "Cancel" at bounding box center [350, 264] width 29 height 14
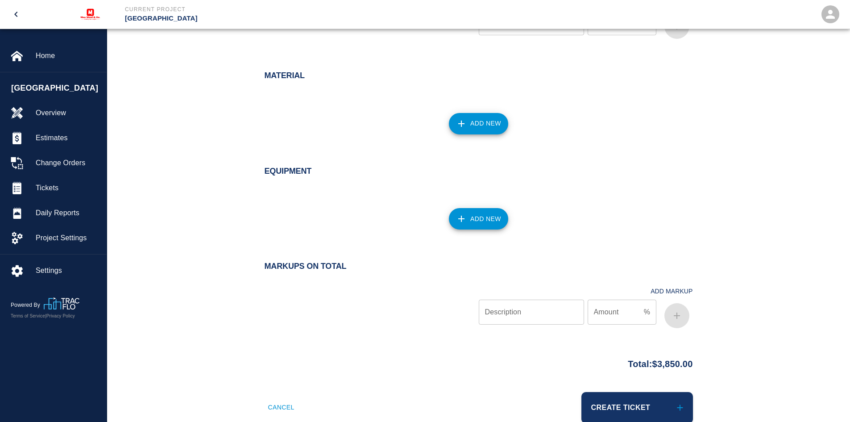
click at [490, 222] on button "Add New" at bounding box center [478, 218] width 59 height 21
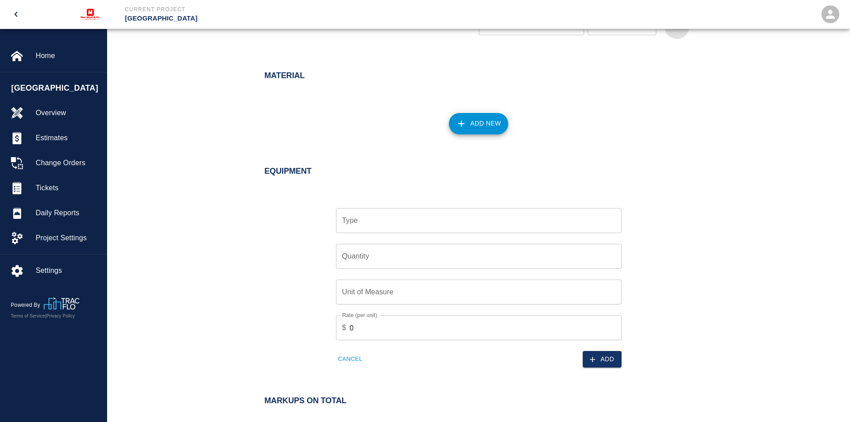
click at [377, 227] on input "Type" at bounding box center [478, 220] width 277 height 17
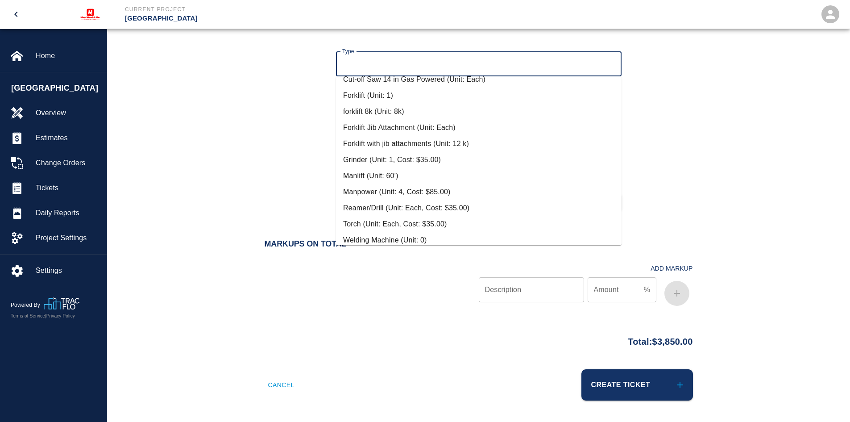
scroll to position [192, 0]
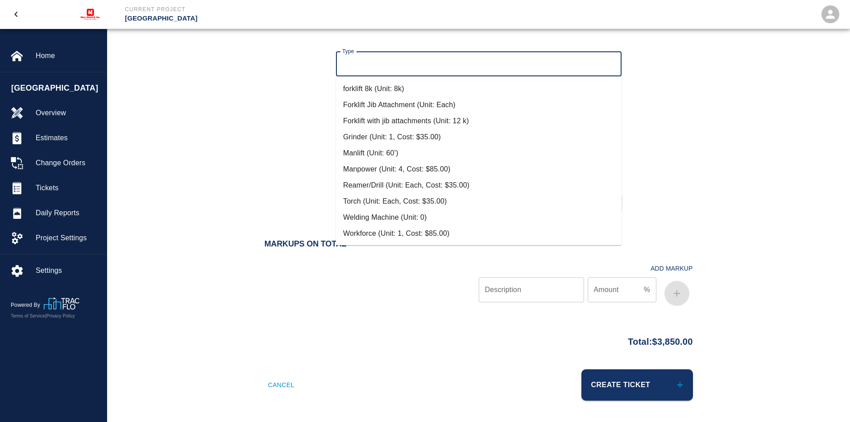
click at [374, 213] on li "Welding Machine (Unit: 0)" at bounding box center [478, 217] width 285 height 16
type input "Welding Machine (Unit: 0)"
type input "0"
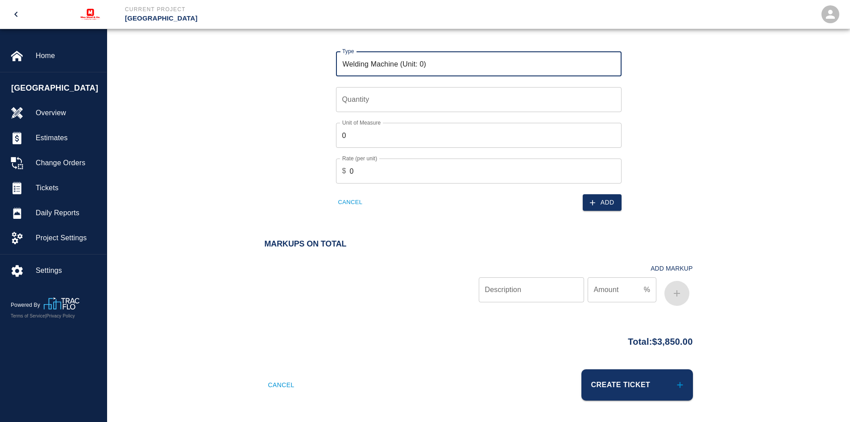
click at [368, 103] on input "Quantity" at bounding box center [478, 99] width 285 height 25
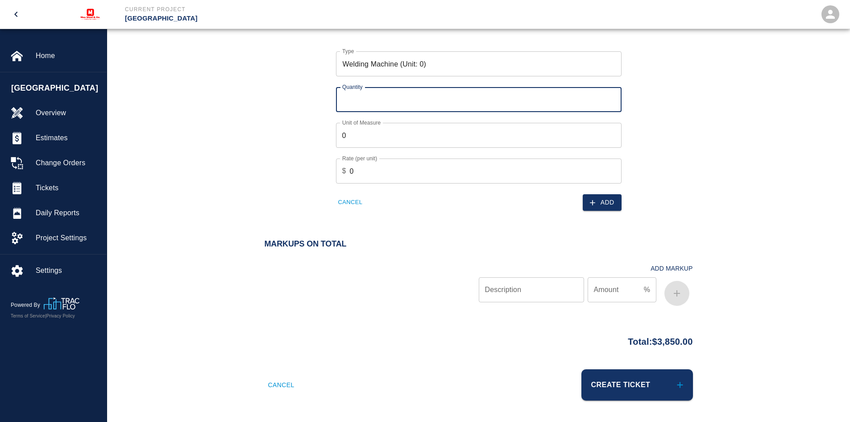
type input "1"
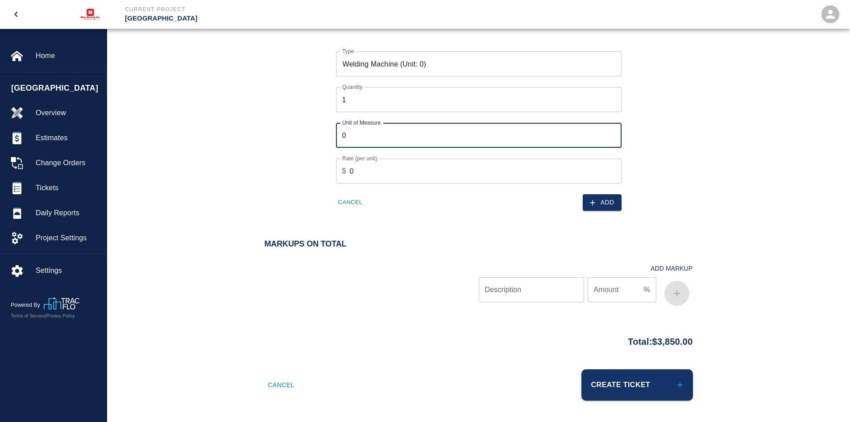
drag, startPoint x: 367, startPoint y: 139, endPoint x: 319, endPoint y: 139, distance: 47.3
click at [319, 139] on div "Type Welding Machine (Unit: 0) Type Quantity 1 Quantity Unit of Measure 0 Unit …" at bounding box center [473, 124] width 439 height 174
type input "Each"
click at [363, 174] on input "0" at bounding box center [486, 170] width 272 height 25
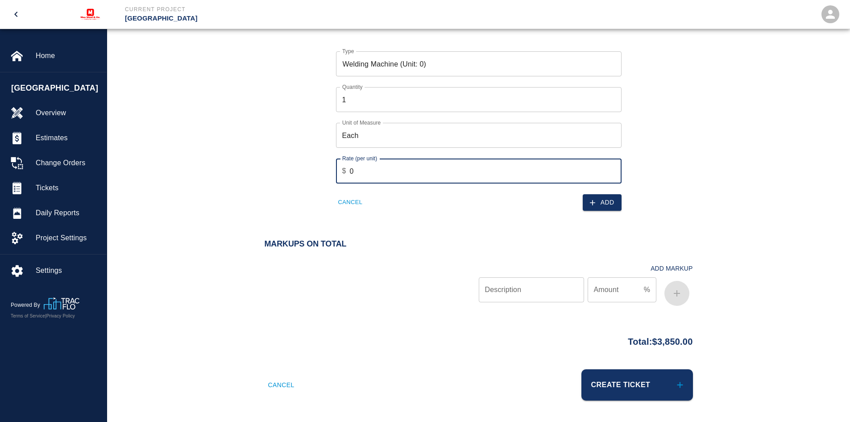
click at [363, 174] on input "0" at bounding box center [486, 170] width 272 height 25
type input "200"
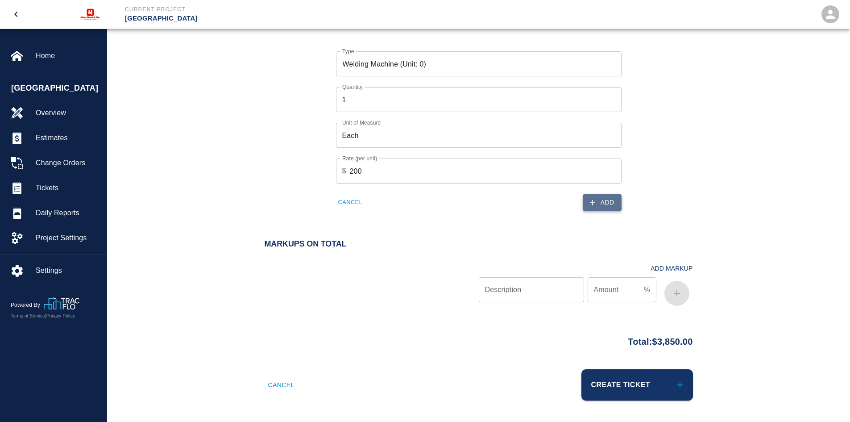
click at [614, 207] on button "Add" at bounding box center [602, 202] width 39 height 17
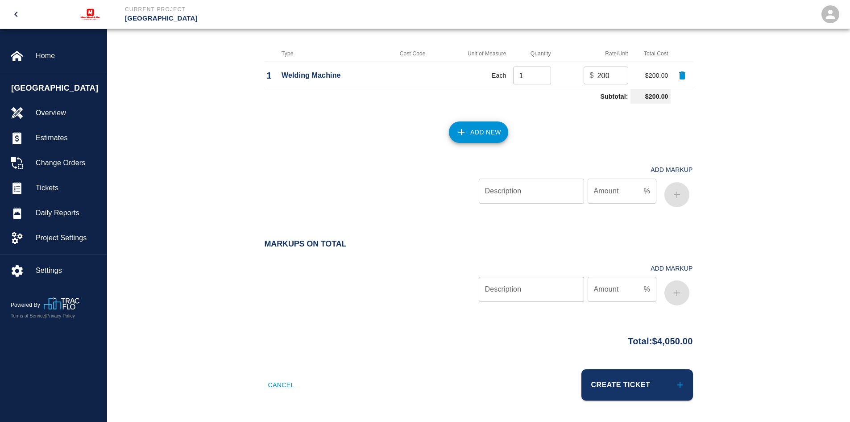
click at [484, 132] on button "Add New" at bounding box center [478, 131] width 59 height 21
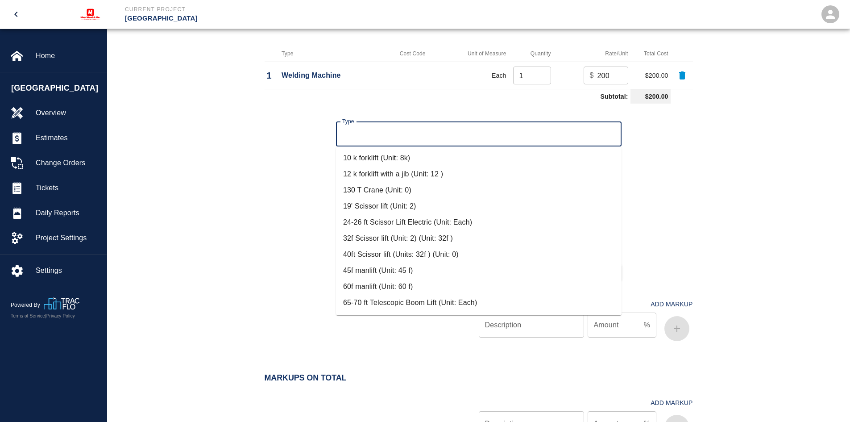
click at [413, 139] on input "Type" at bounding box center [478, 133] width 277 height 17
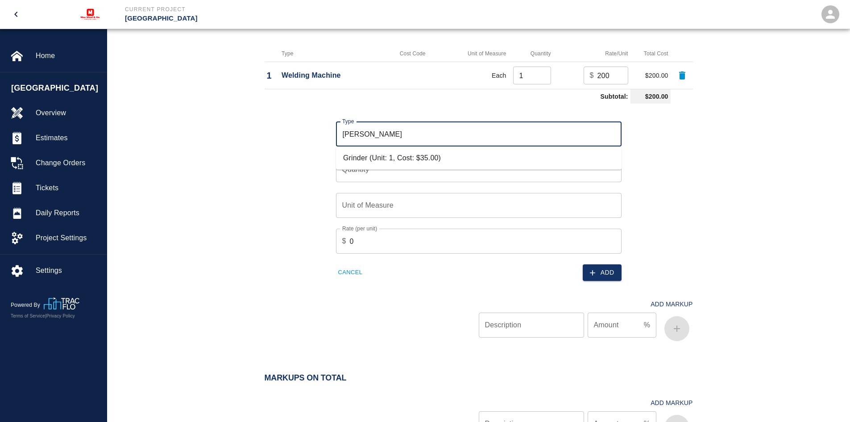
click at [432, 157] on li "Grinder (Unit: 1, Cost: $35.00)" at bounding box center [478, 158] width 285 height 16
type input "Grinder (Unit: 1, Cost: $35.00)"
type input "1"
type input "35"
type input "Grinder (Unit: 1, Cost: $35.00)"
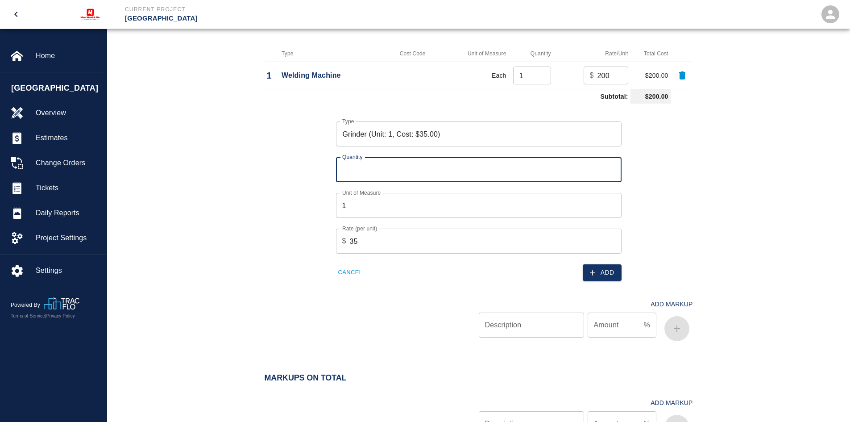
click at [349, 169] on input "Quantity" at bounding box center [478, 169] width 285 height 25
type input "2"
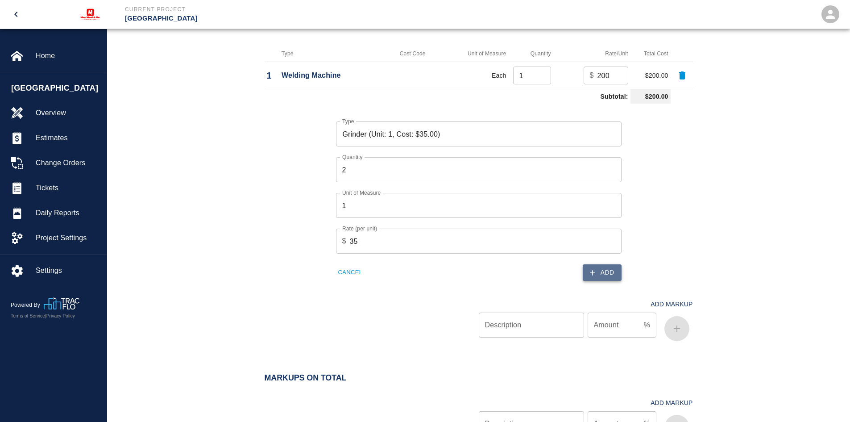
click at [597, 270] on button "Add" at bounding box center [602, 272] width 39 height 17
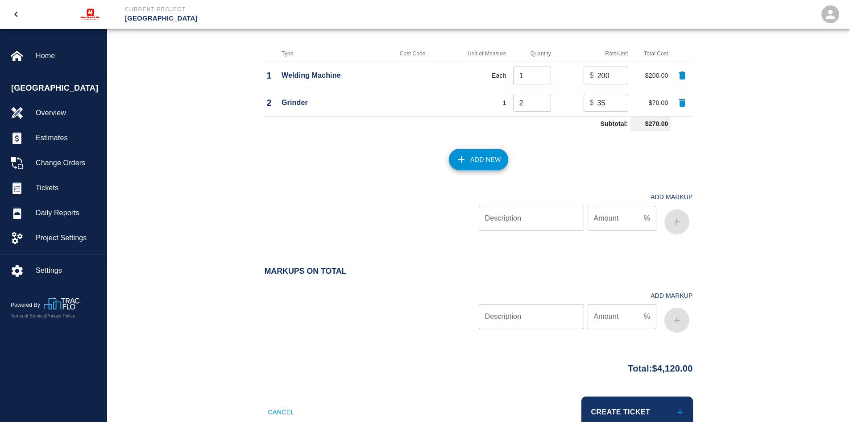
click at [477, 160] on button "Add New" at bounding box center [478, 159] width 59 height 21
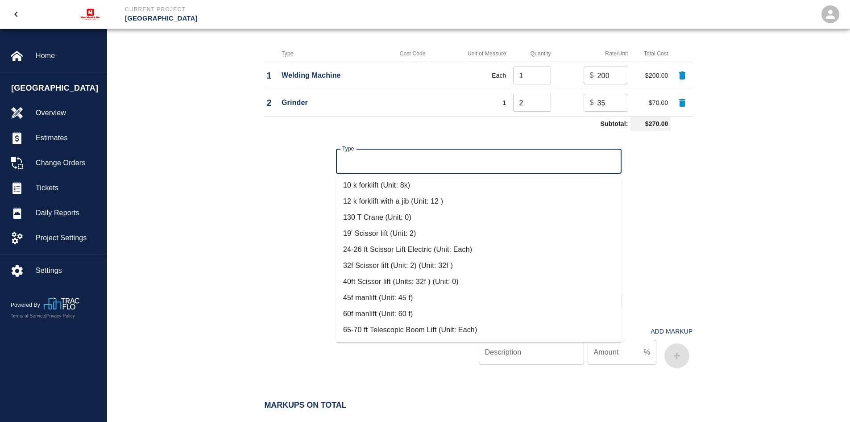
click at [364, 163] on input "Type" at bounding box center [478, 161] width 277 height 17
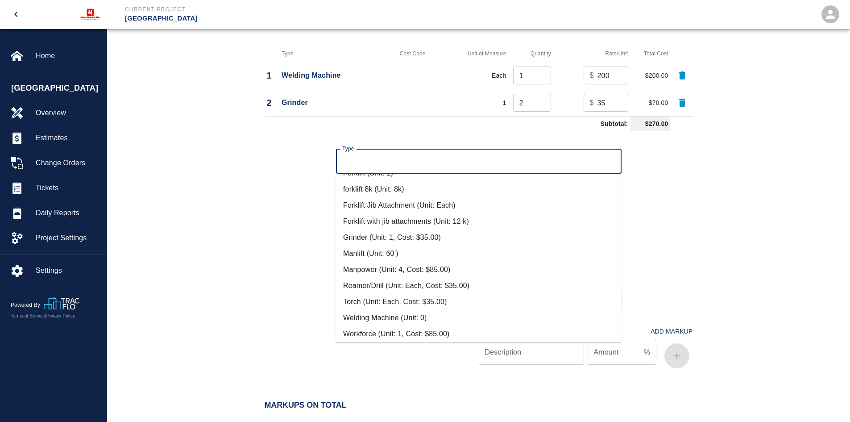
scroll to position [192, 0]
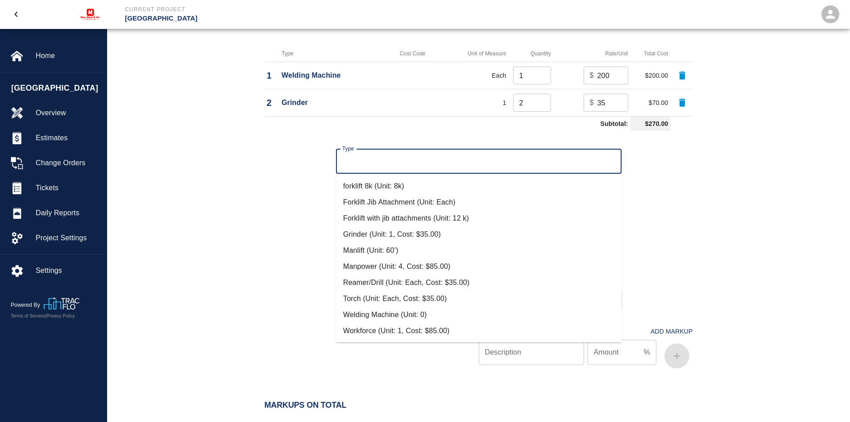
click at [353, 285] on li "Reamer/Drill (Unit: Each, Cost: $35.00)" at bounding box center [478, 282] width 285 height 16
type input "Reamer/Drill (Unit: Each, Cost: $35.00)"
type input "Each"
type input "35"
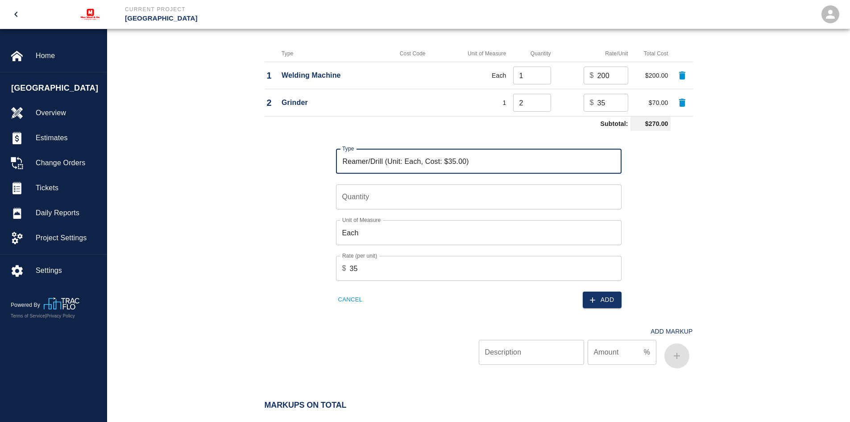
click at [363, 197] on input "Quantity" at bounding box center [478, 196] width 285 height 25
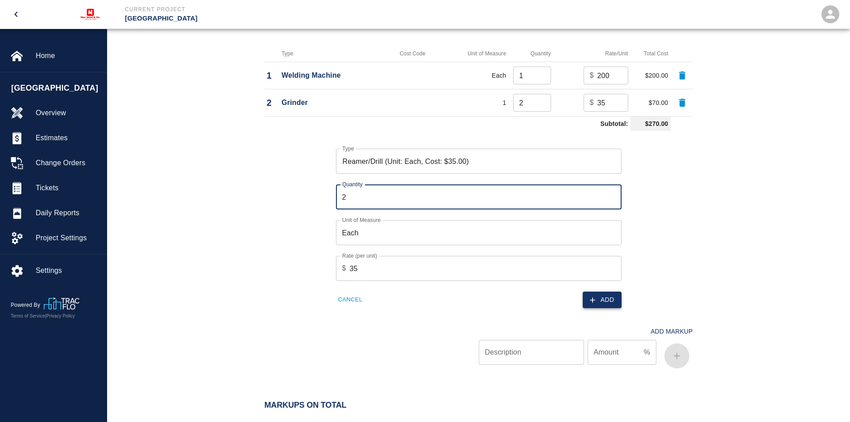
type input "2"
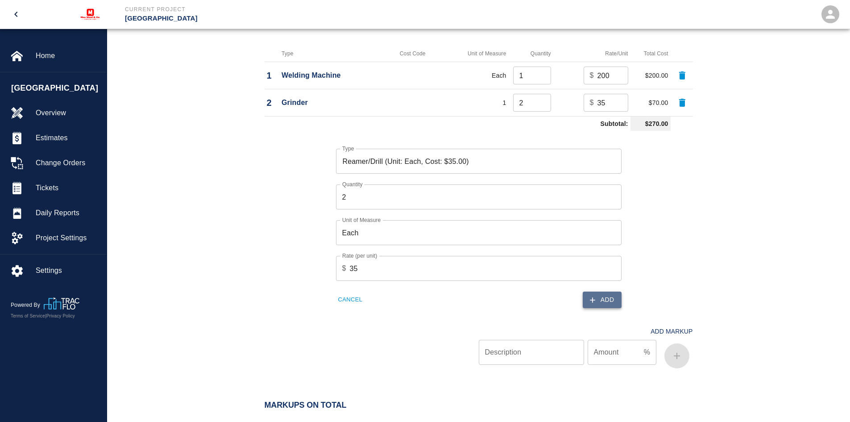
click at [602, 301] on button "Add" at bounding box center [602, 299] width 39 height 17
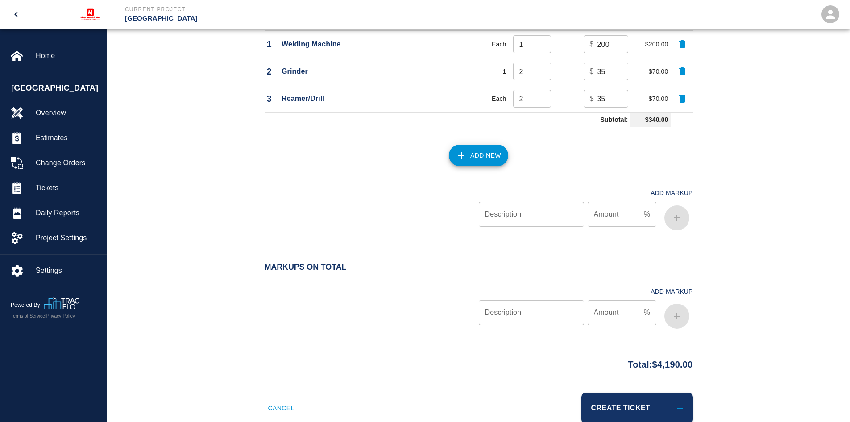
scroll to position [906, 0]
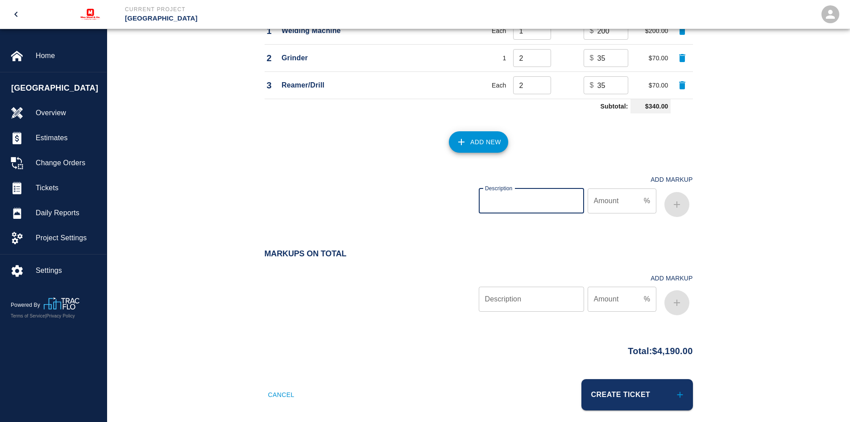
click at [513, 202] on input "Description" at bounding box center [531, 200] width 105 height 25
type input "1"
type input "OH&P"
type input "10"
click at [678, 201] on icon "button" at bounding box center [676, 204] width 11 height 11
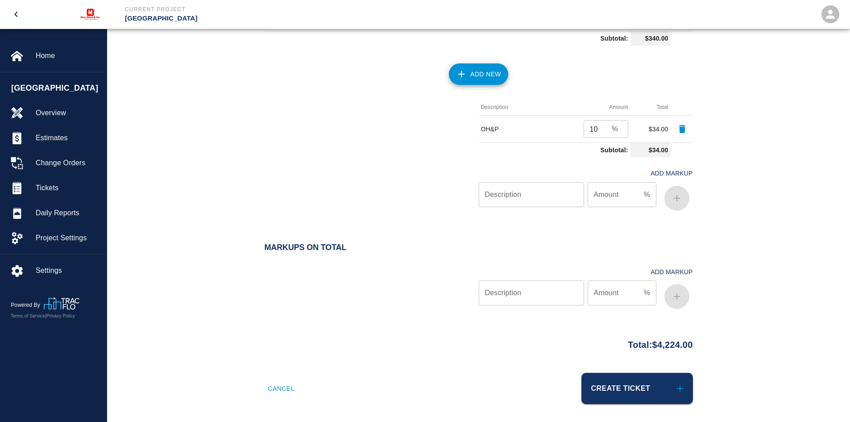
scroll to position [978, 0]
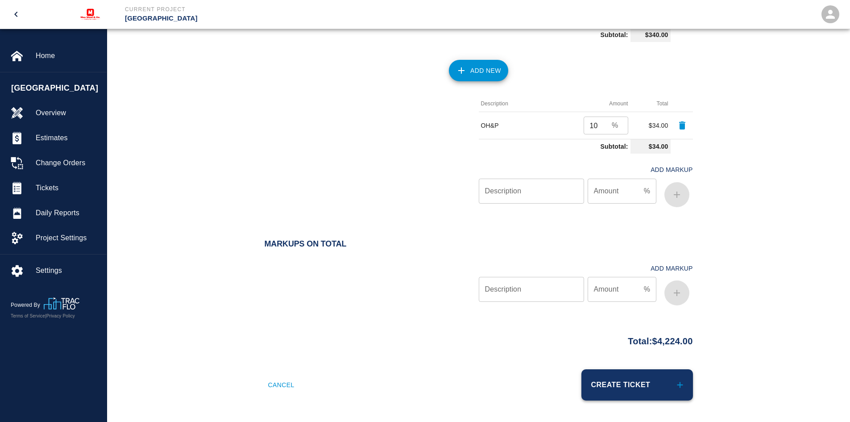
click at [620, 380] on button "Create Ticket" at bounding box center [637, 384] width 112 height 31
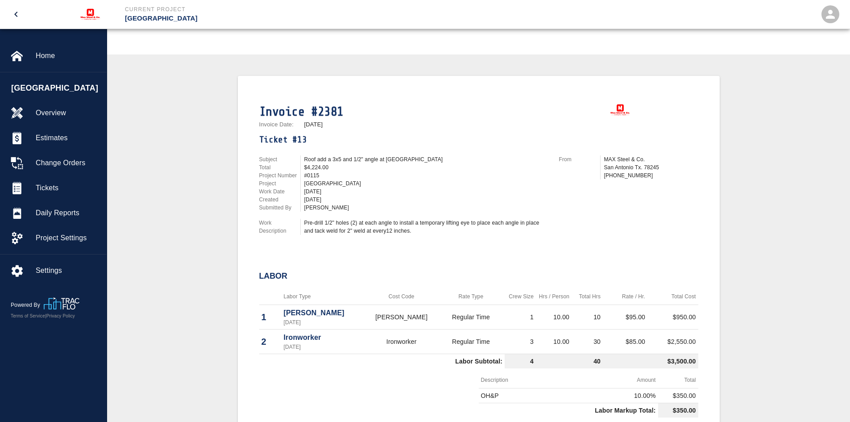
scroll to position [7, 0]
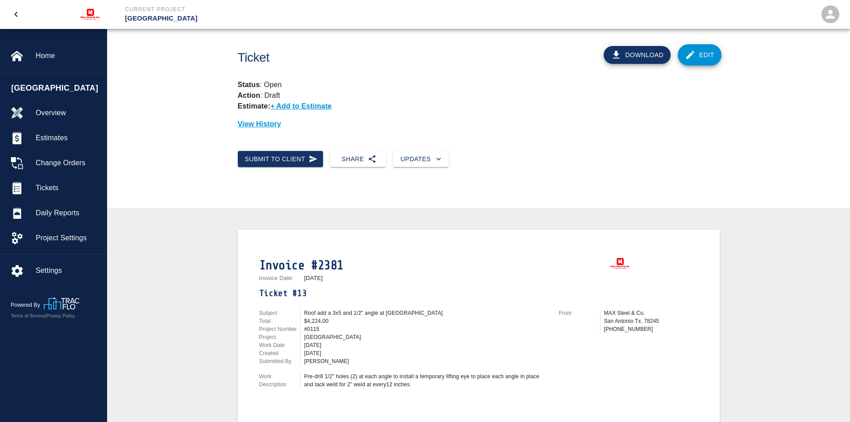
click at [641, 58] on button "Download" at bounding box center [637, 55] width 67 height 18
click at [45, 188] on span "Tickets" at bounding box center [68, 187] width 64 height 11
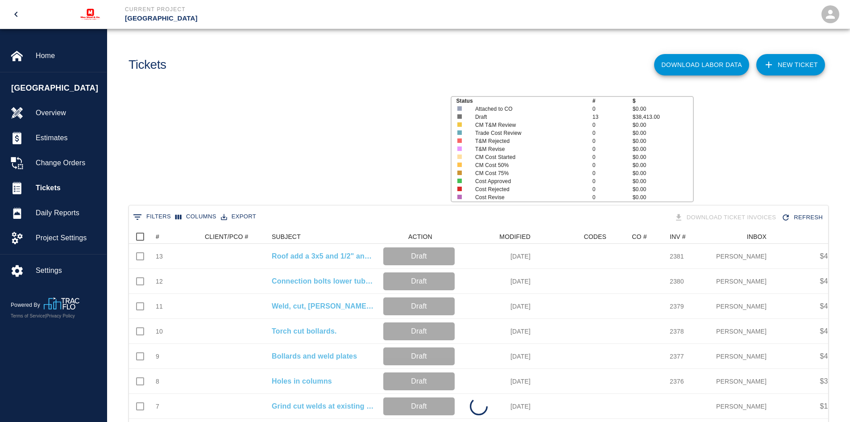
scroll to position [339, 692]
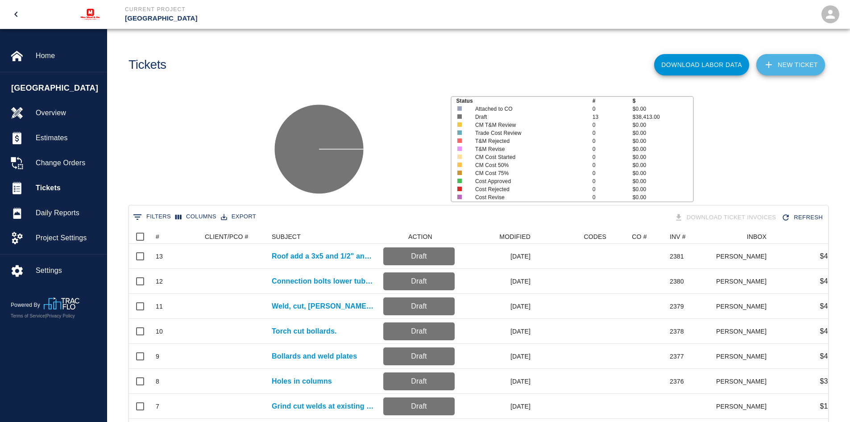
click at [796, 58] on link "NEW TICKET" at bounding box center [790, 64] width 69 height 21
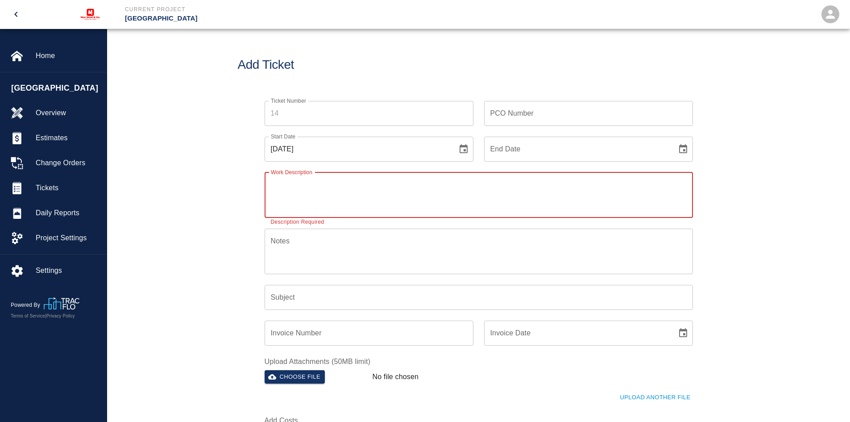
click at [283, 192] on textarea "Work Description" at bounding box center [479, 194] width 416 height 31
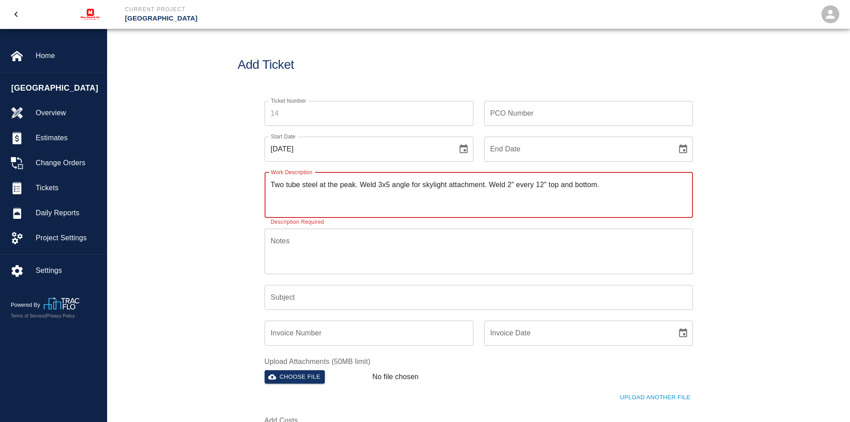
type textarea "Two tube steel at the peak. Weld 3x5 angle for skylight attachment. Weld 2" eve…"
click at [284, 291] on div "Subject Subject" at bounding box center [479, 297] width 428 height 25
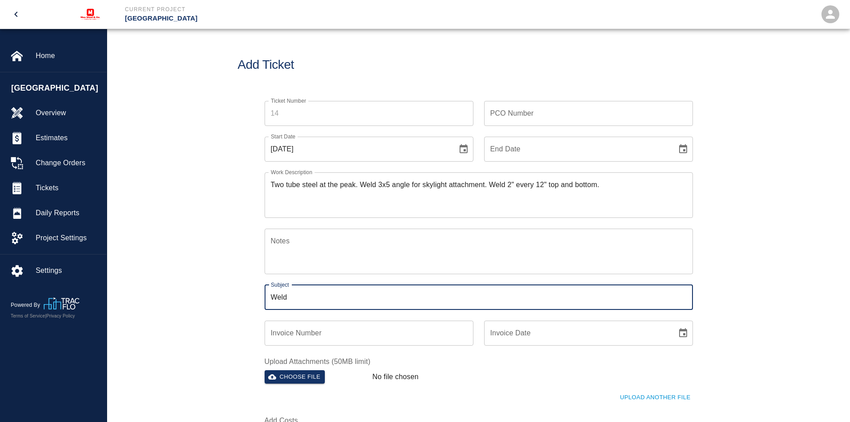
type input "Weld"
